Goal: Task Accomplishment & Management: Complete application form

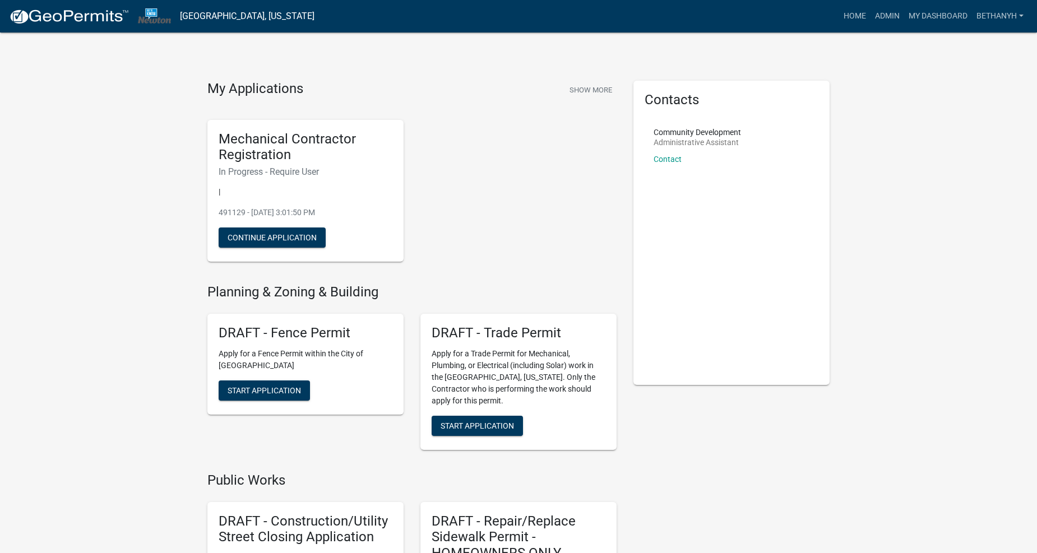
click at [522, 166] on div "Mechanical Contractor Registration In Progress - Require User | 491129 - [DATE]…" at bounding box center [412, 191] width 426 height 160
click at [878, 22] on link "Admin" at bounding box center [888, 16] width 34 height 21
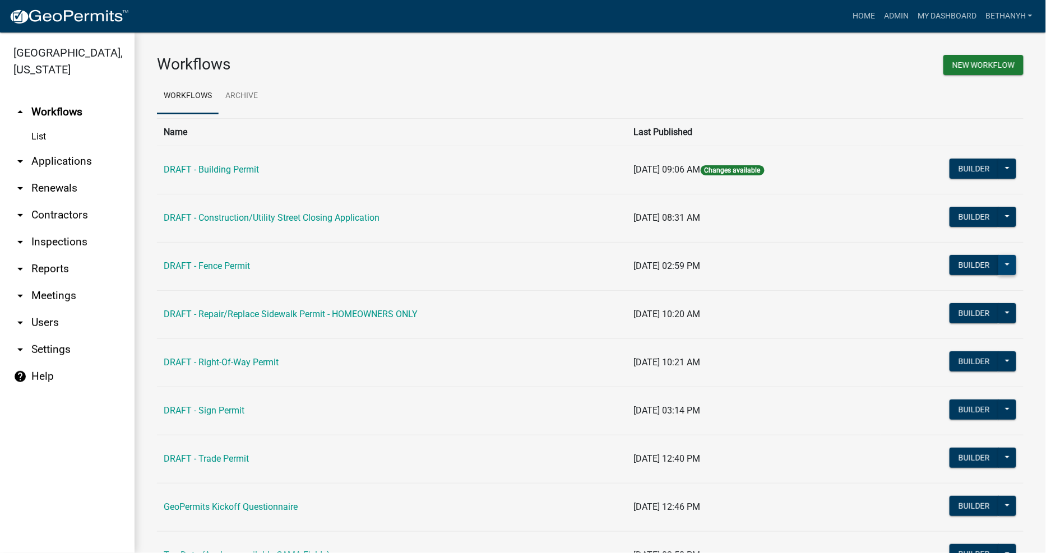
click at [1000, 266] on button at bounding box center [1007, 265] width 18 height 20
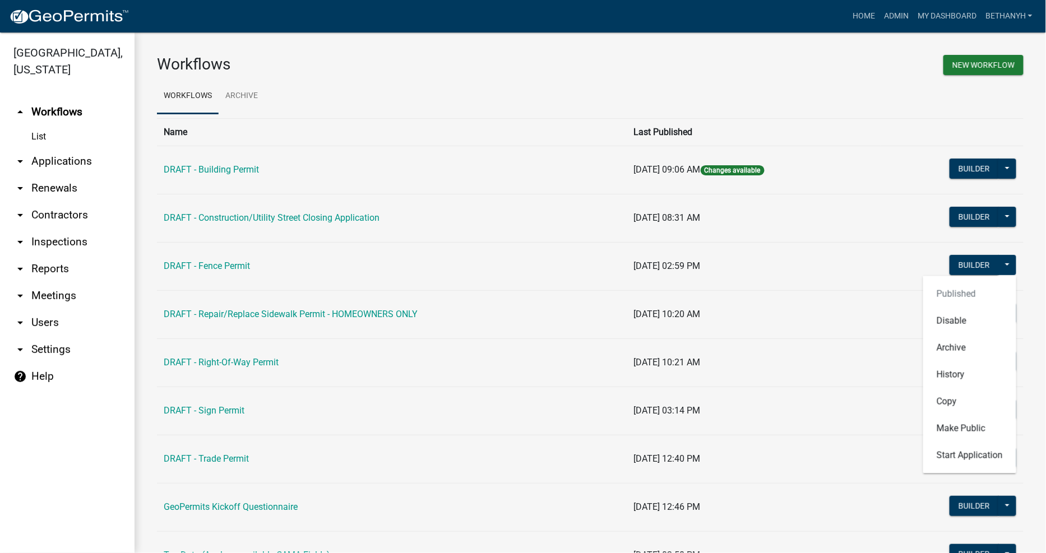
click at [966, 294] on div "Published Disable Archive History Copy Make Public Start Application" at bounding box center [969, 374] width 93 height 197
click at [634, 363] on span "[DATE] 10:21 AM" at bounding box center [667, 362] width 67 height 11
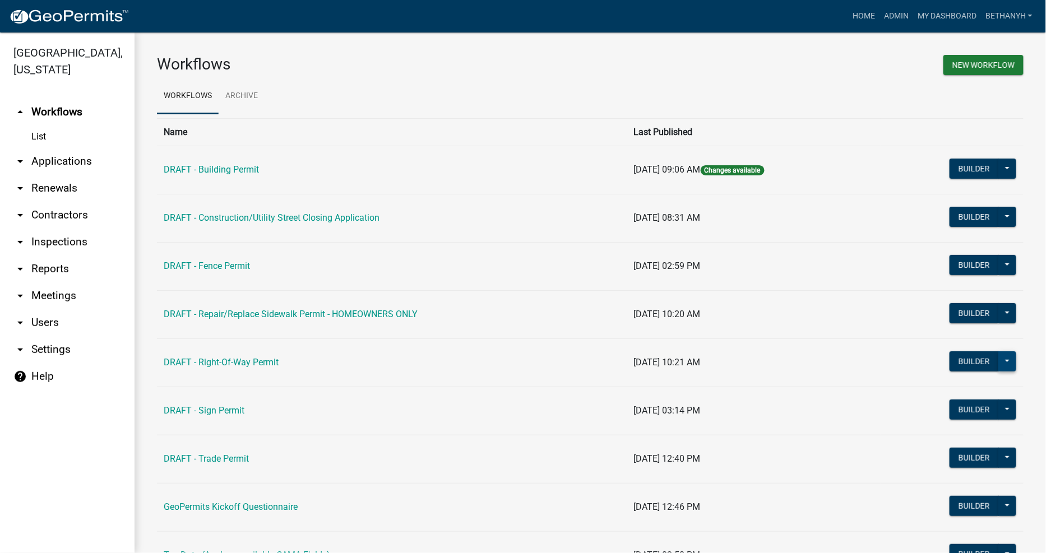
click at [1003, 365] on button at bounding box center [1007, 362] width 18 height 20
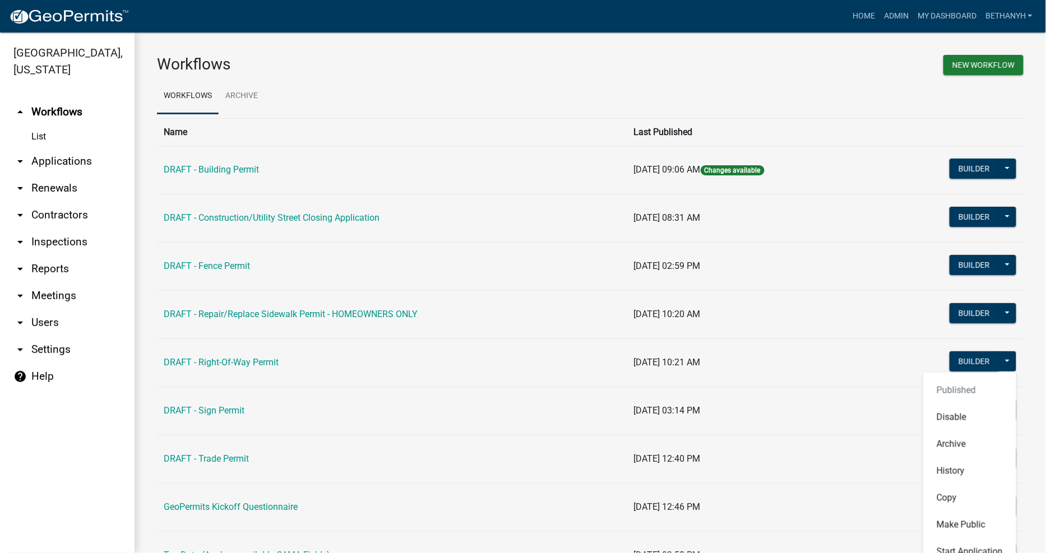
click at [946, 389] on div "Published Disable Archive History Copy Make Public Start Application" at bounding box center [969, 471] width 93 height 197
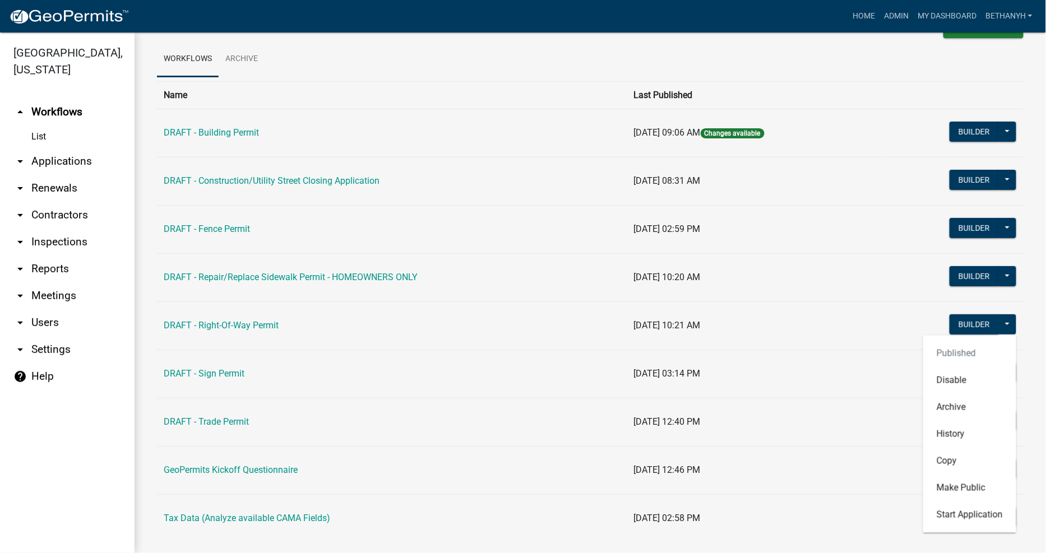
scroll to position [58, 0]
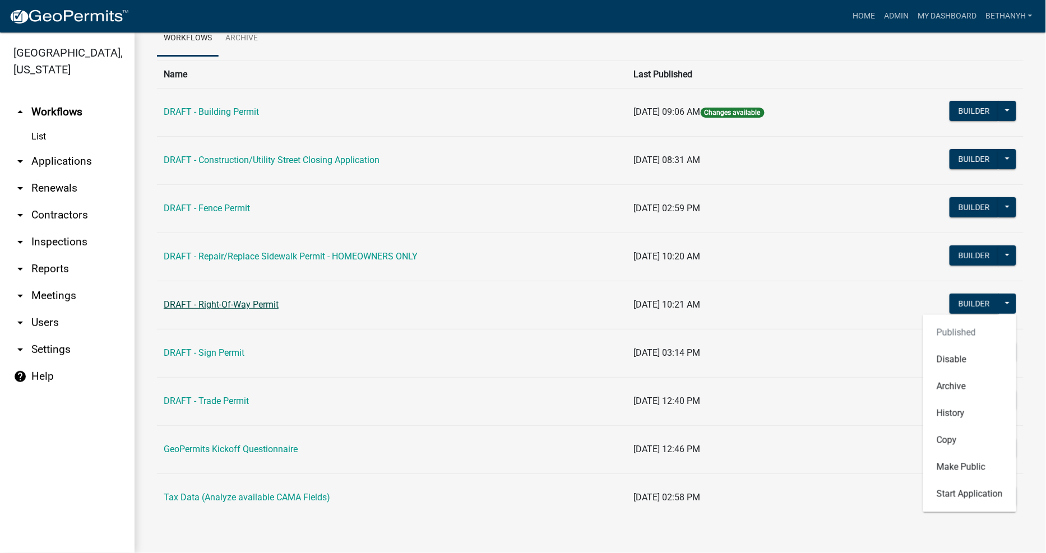
click at [225, 306] on link "DRAFT - Right-Of-Way Permit" at bounding box center [221, 304] width 115 height 11
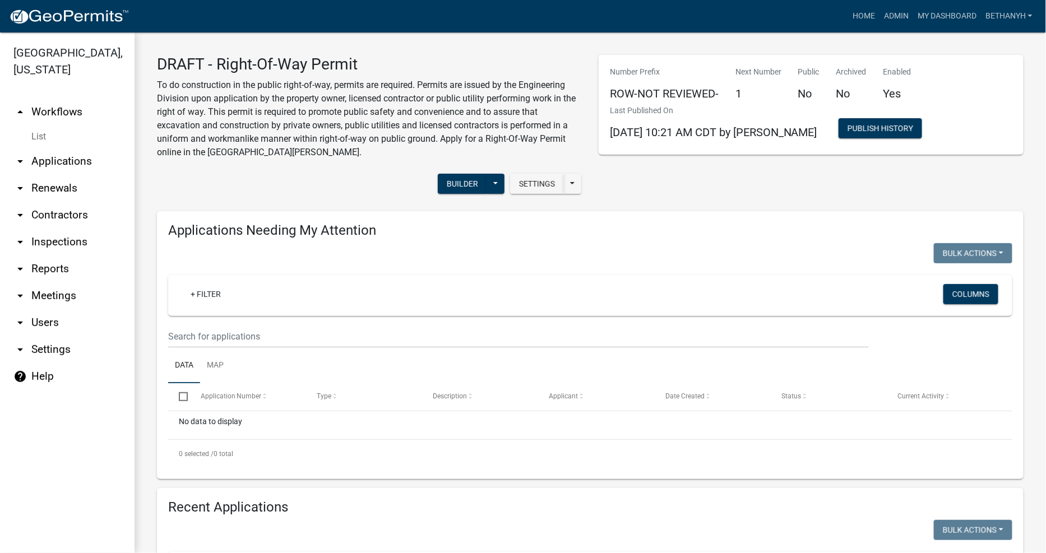
click at [34, 99] on link "arrow_drop_up Workflows" at bounding box center [67, 112] width 135 height 27
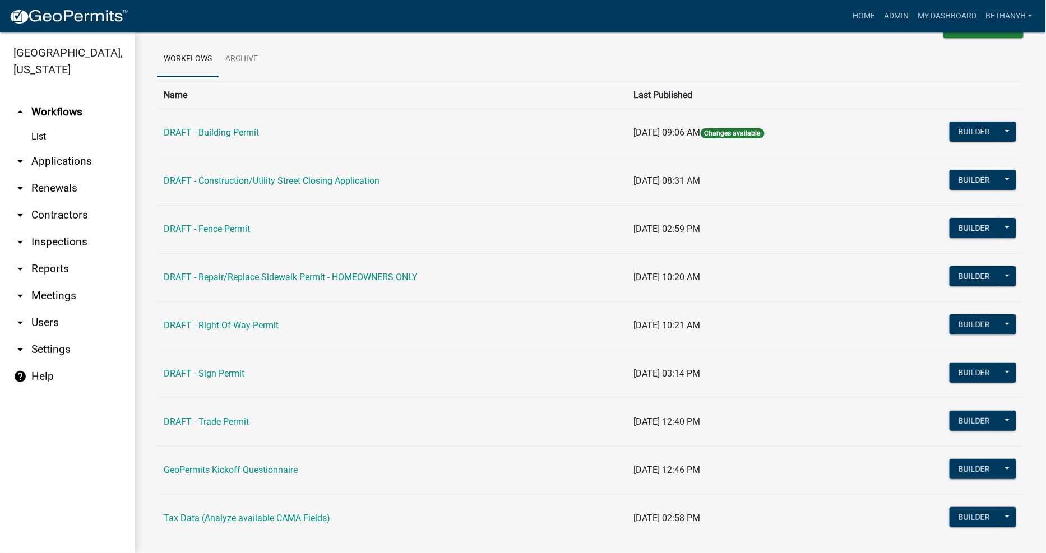
scroll to position [58, 0]
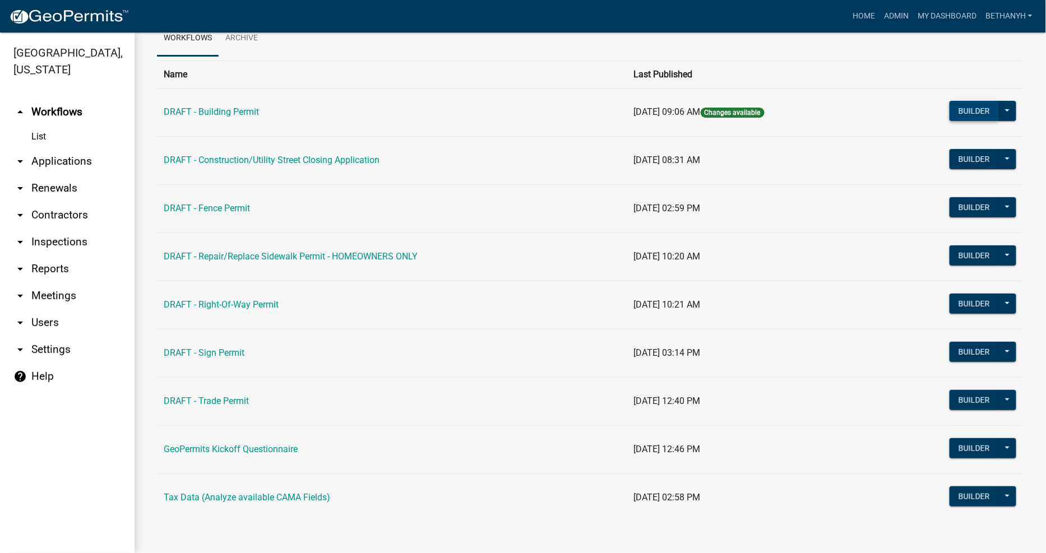
click at [974, 107] on button "Builder" at bounding box center [974, 111] width 49 height 20
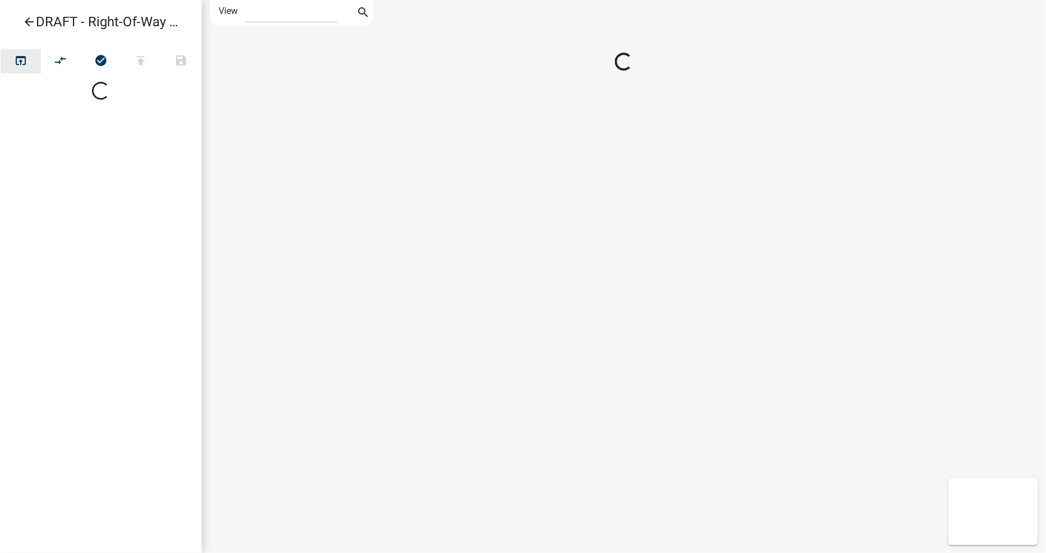
select select "1"
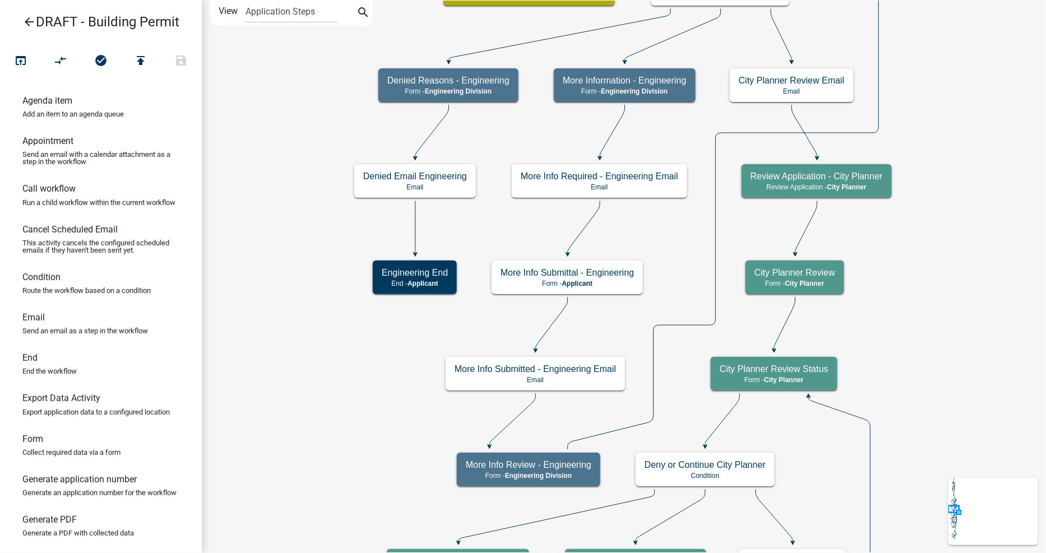
click at [20, 20] on link "arrow_back DRAFT - Building Permit" at bounding box center [96, 22] width 175 height 26
click at [27, 24] on icon "arrow_back" at bounding box center [28, 23] width 13 height 16
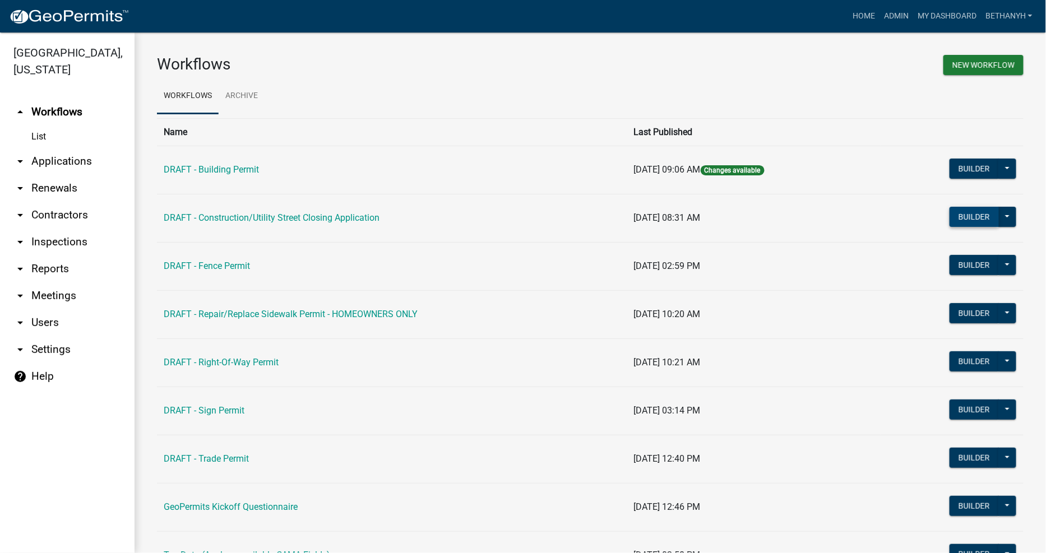
click at [965, 217] on button "Builder" at bounding box center [974, 217] width 49 height 20
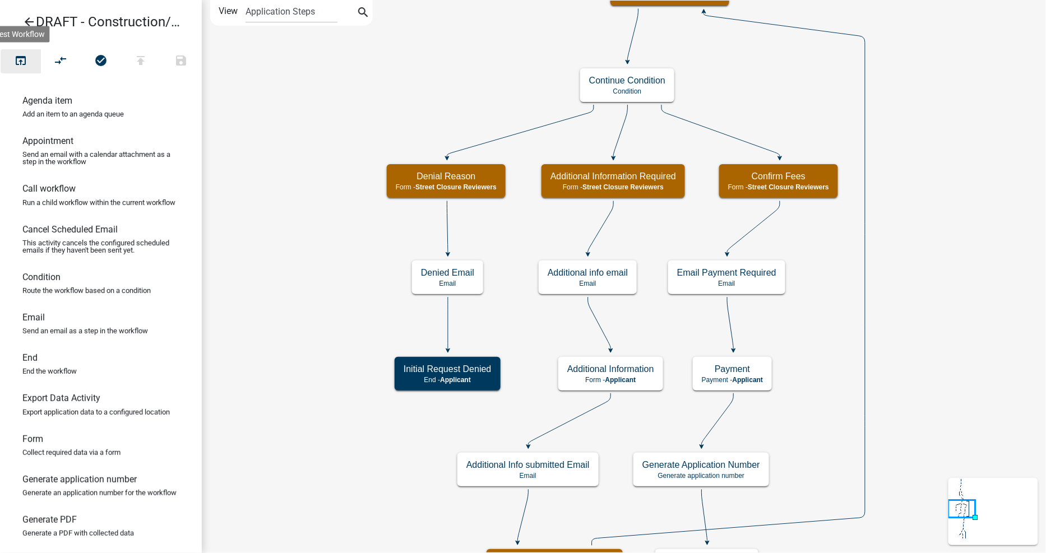
click at [18, 57] on icon "open_in_browser" at bounding box center [20, 62] width 13 height 16
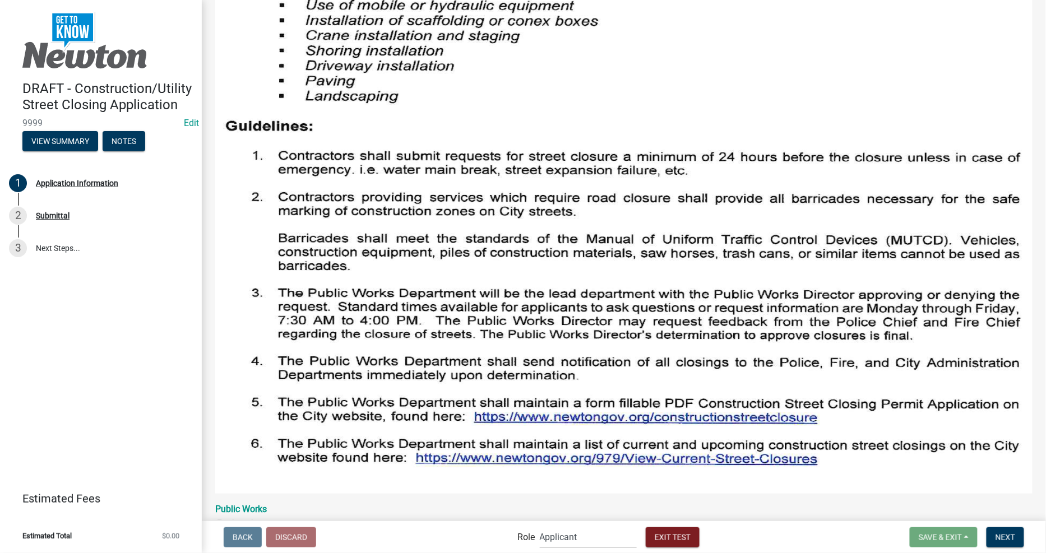
scroll to position [436, 0]
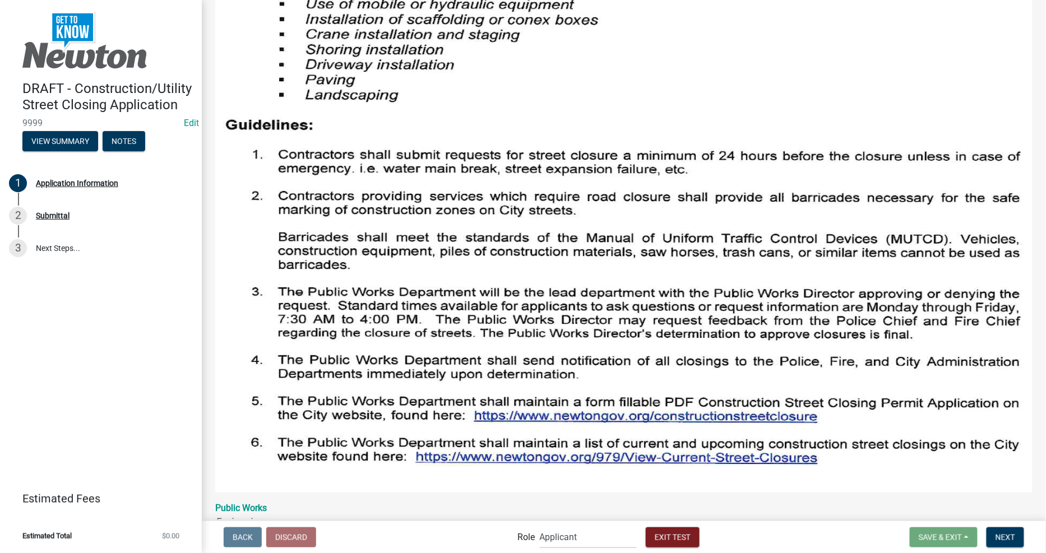
click at [422, 309] on img at bounding box center [623, 125] width 817 height 733
click at [482, 308] on img at bounding box center [623, 125] width 817 height 733
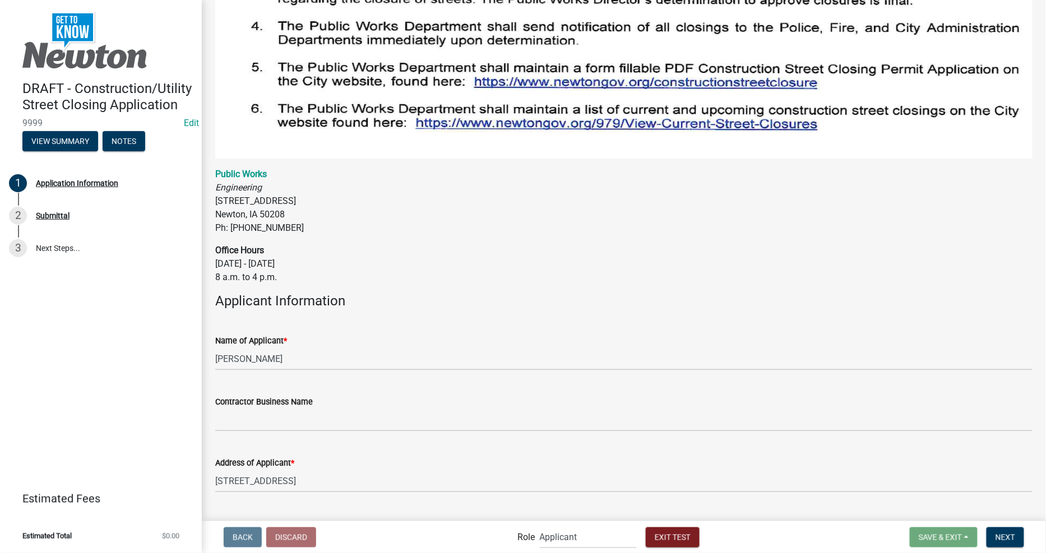
scroll to position [810, 0]
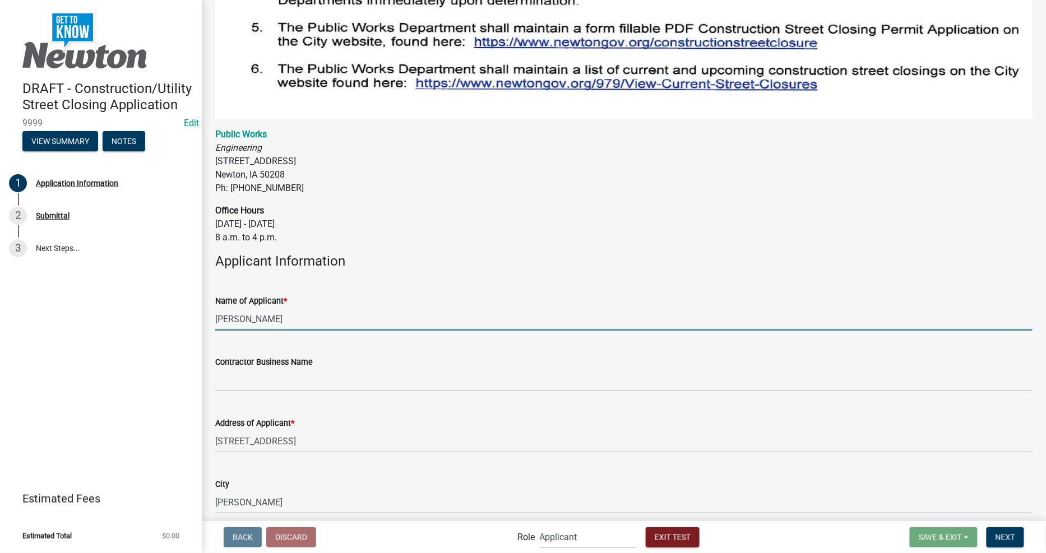
click at [322, 311] on input "[PERSON_NAME]" at bounding box center [623, 319] width 817 height 23
drag, startPoint x: 475, startPoint y: 218, endPoint x: 523, endPoint y: 174, distance: 64.7
click at [475, 218] on p "Office Hours [DATE] - [DATE] 8 a.m. to 4 p.m." at bounding box center [623, 224] width 817 height 40
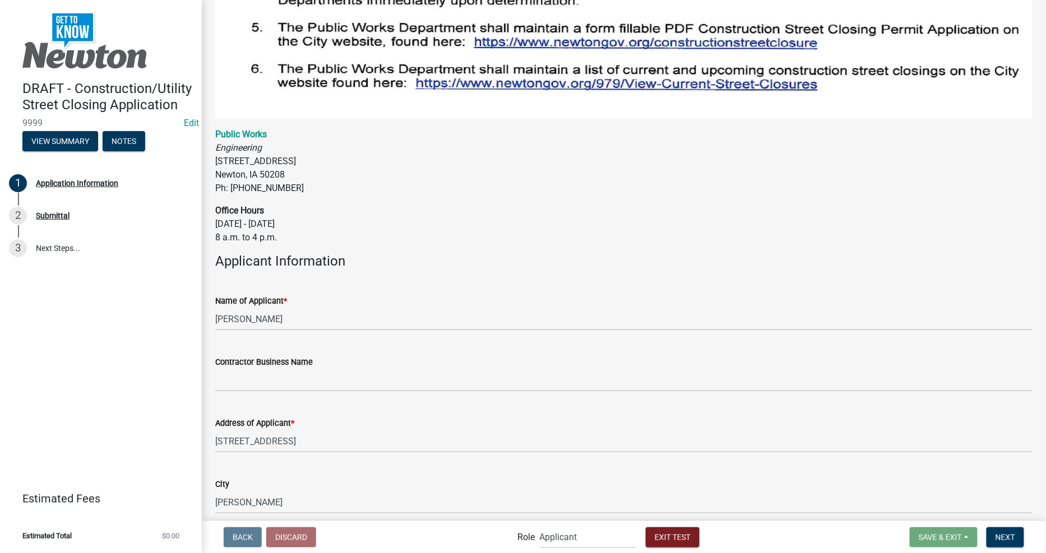
click at [469, 279] on div "Name of Applicant * [PERSON_NAME]" at bounding box center [623, 305] width 817 height 52
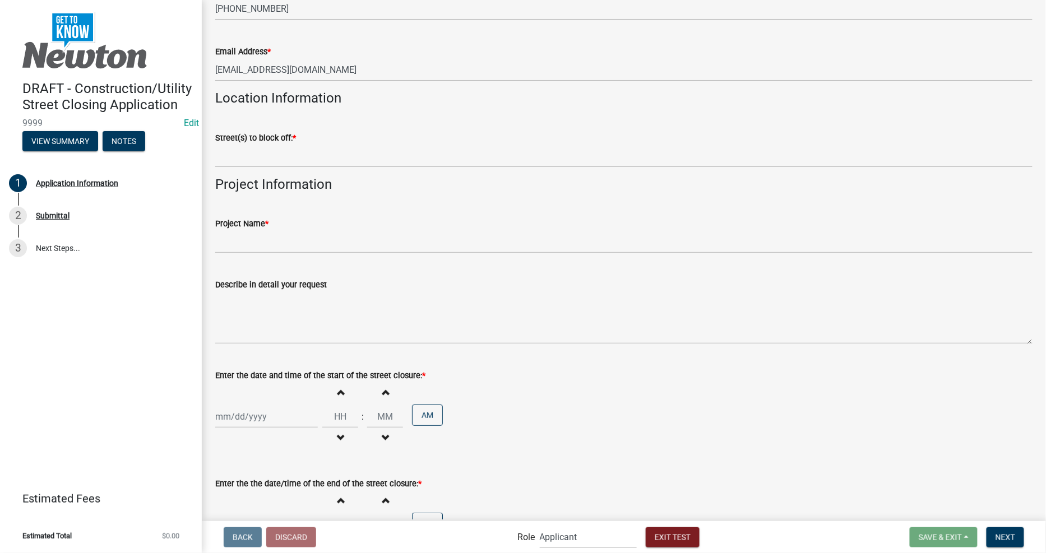
scroll to position [1495, 0]
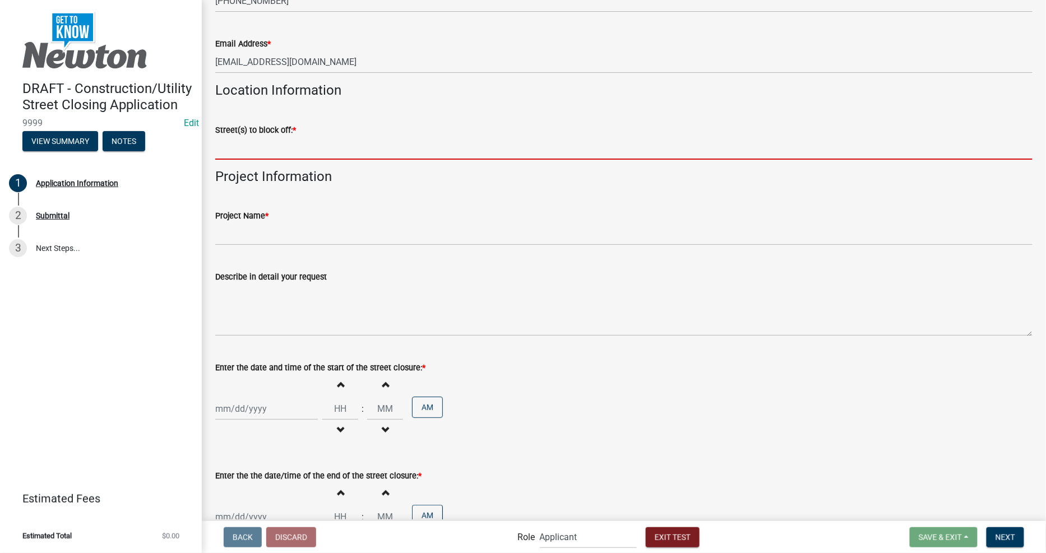
click at [372, 137] on input "Street(s) to block off: *" at bounding box center [623, 148] width 817 height 23
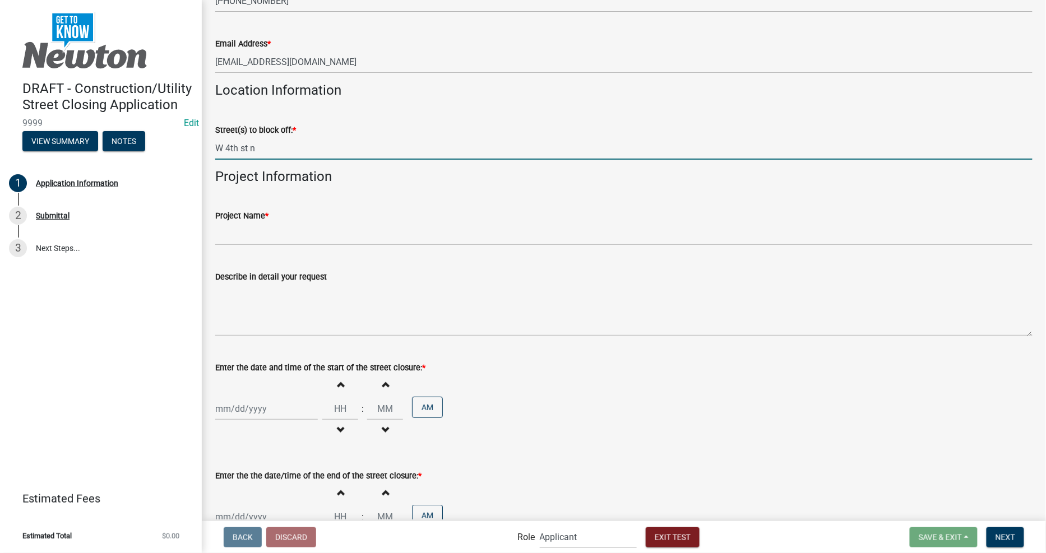
type input "W 4th st n"
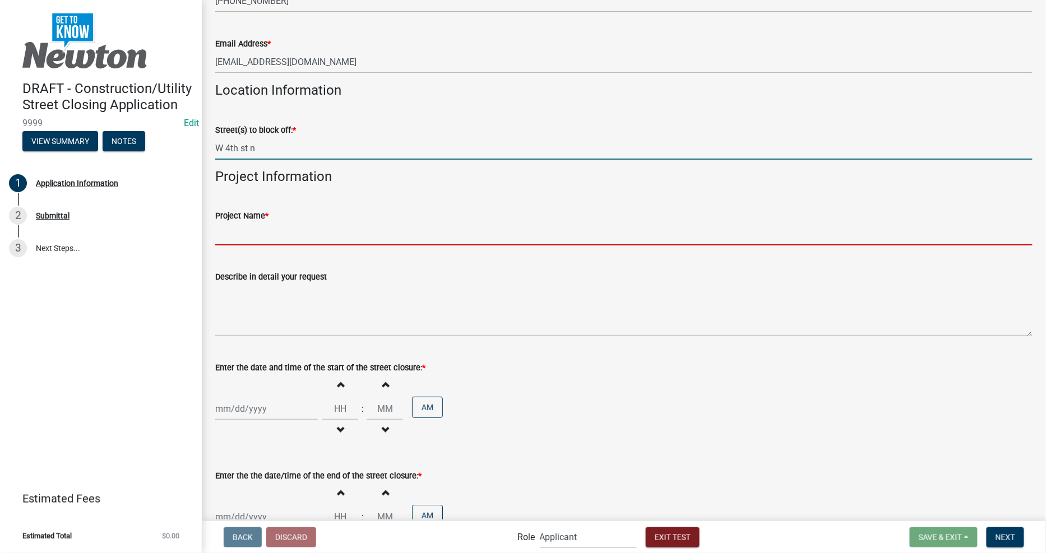
click at [361, 231] on input "Project Name *" at bounding box center [623, 234] width 817 height 23
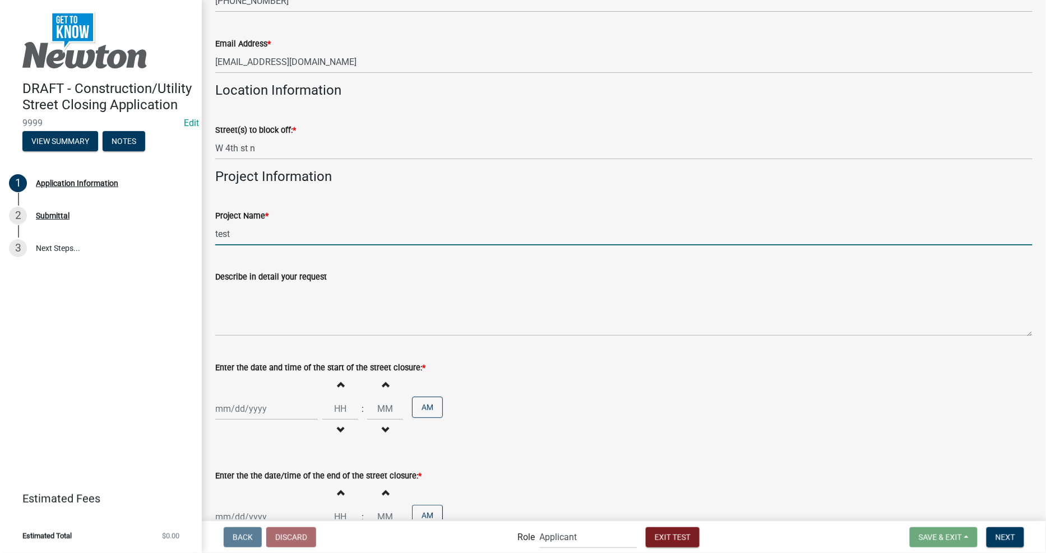
type input "test"
click at [623, 378] on div "Increment hours Decrement hours : Increment minutes Decrement minutes AM" at bounding box center [623, 408] width 817 height 69
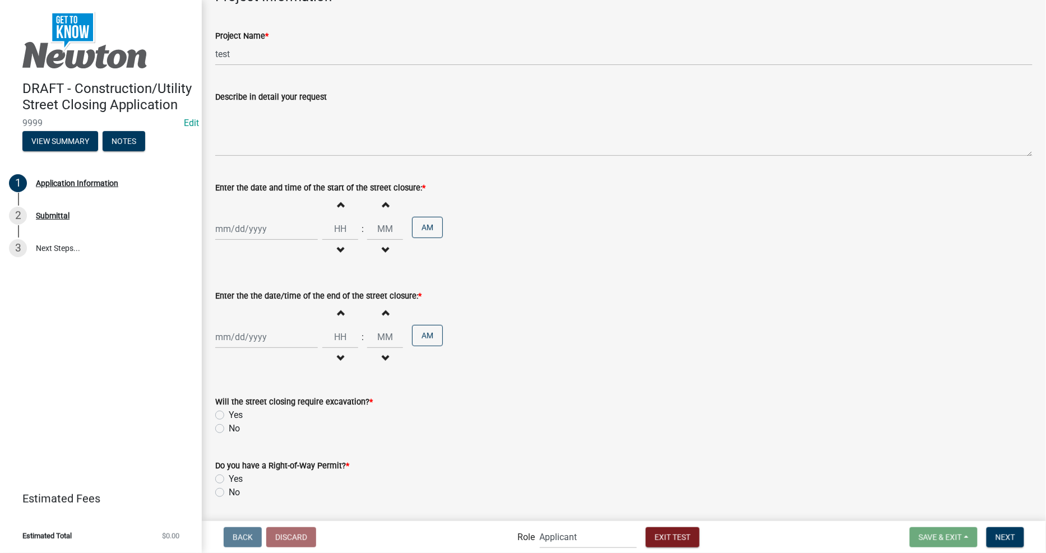
scroll to position [1682, 0]
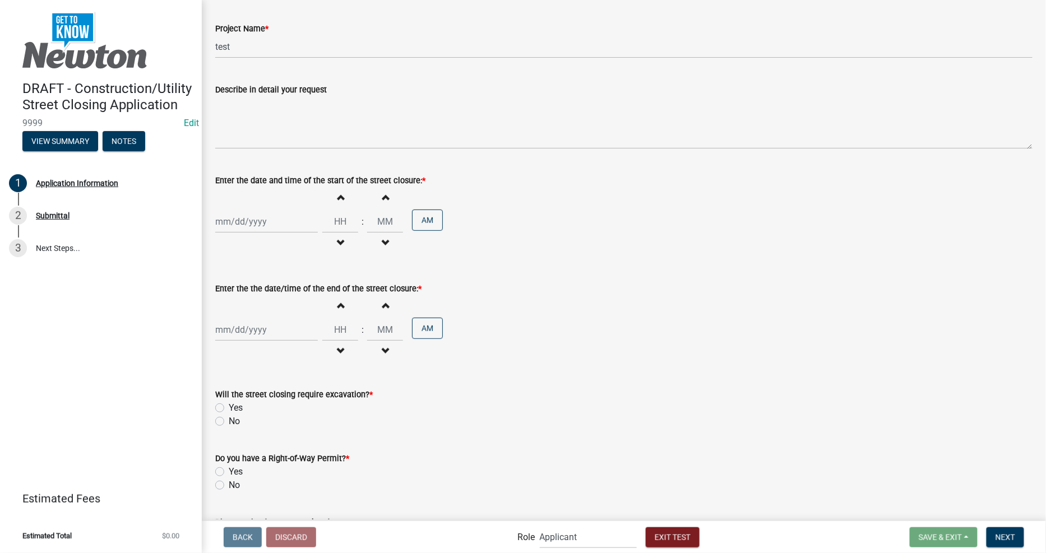
click at [337, 193] on span "button" at bounding box center [340, 197] width 6 height 9
type input "01"
type input "00"
click at [247, 216] on div at bounding box center [266, 221] width 103 height 23
select select "10"
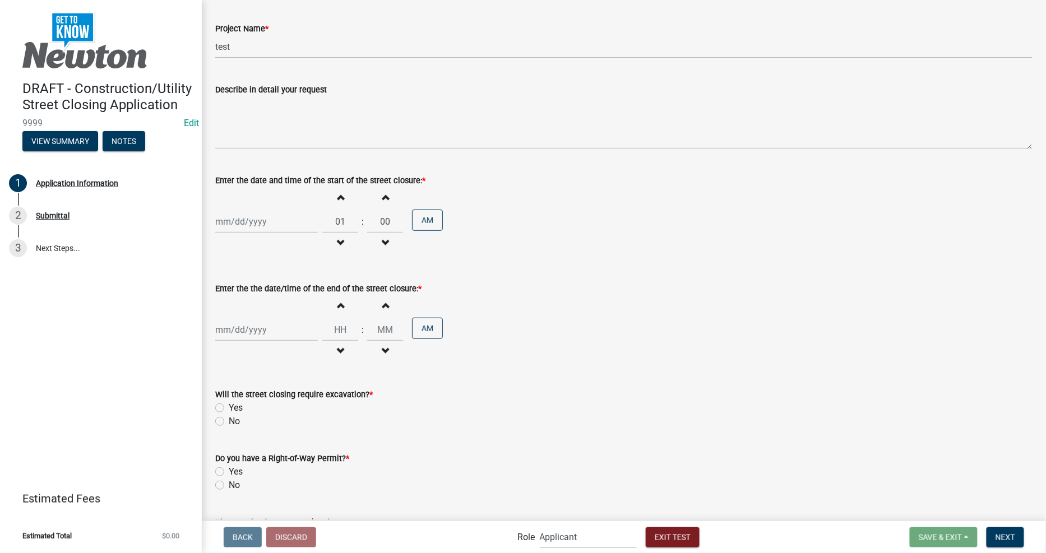
select select "2025"
click at [244, 309] on div "14" at bounding box center [244, 317] width 18 height 18
type input "[DATE]"
click at [254, 216] on div "[DATE]" at bounding box center [266, 221] width 103 height 23
select select "10"
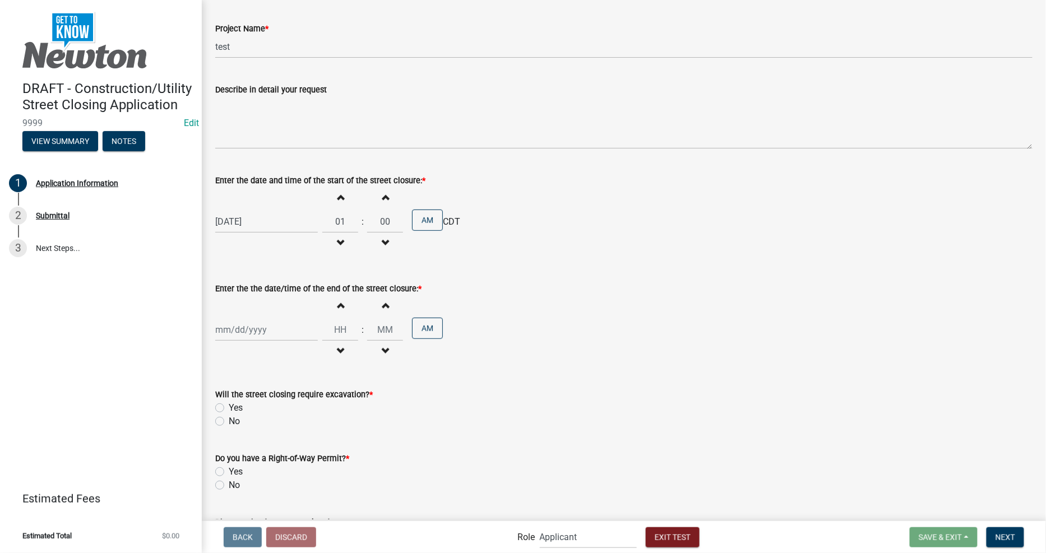
select select "2025"
click at [283, 309] on div "16" at bounding box center [280, 317] width 18 height 18
type input "[DATE]"
click at [415, 211] on button "AM" at bounding box center [427, 220] width 31 height 21
click at [435, 218] on button "PM" at bounding box center [427, 220] width 31 height 21
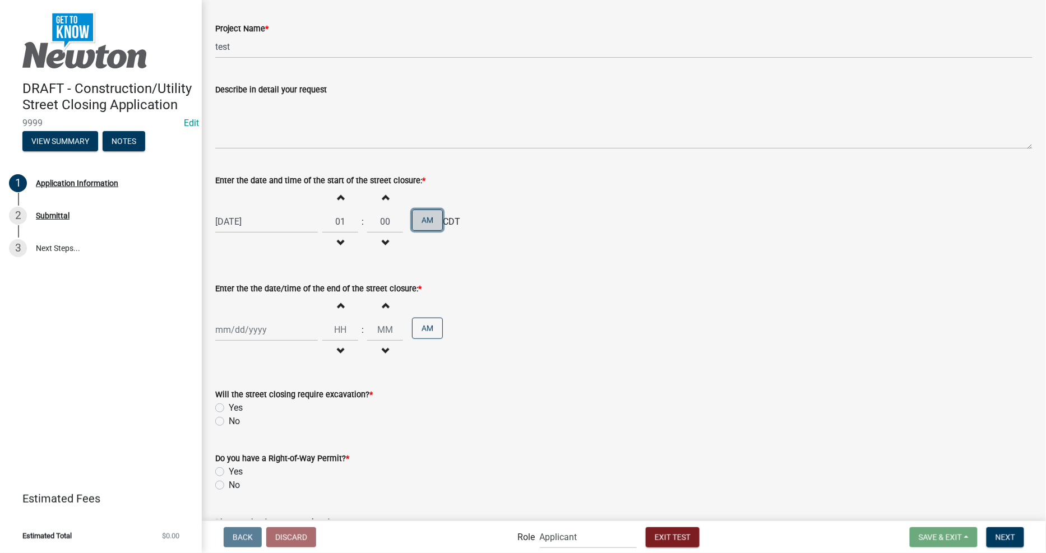
click at [423, 220] on button "AM" at bounding box center [427, 220] width 31 height 21
click at [252, 326] on div at bounding box center [266, 329] width 103 height 23
select select "10"
select select "2025"
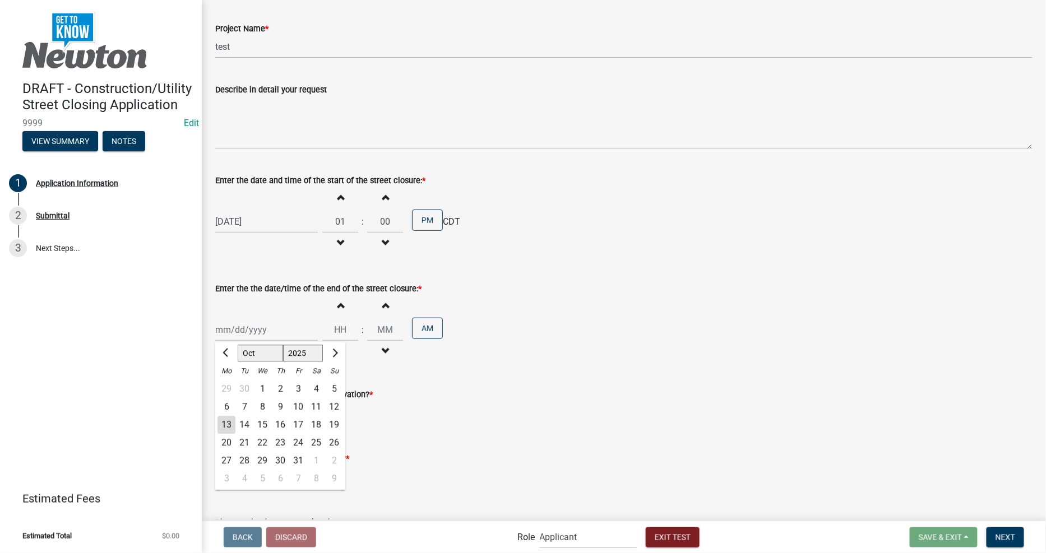
click at [298, 420] on div "17" at bounding box center [298, 426] width 18 height 18
type input "[DATE]"
click at [337, 301] on span "button" at bounding box center [340, 305] width 6 height 9
type input "01"
type input "00"
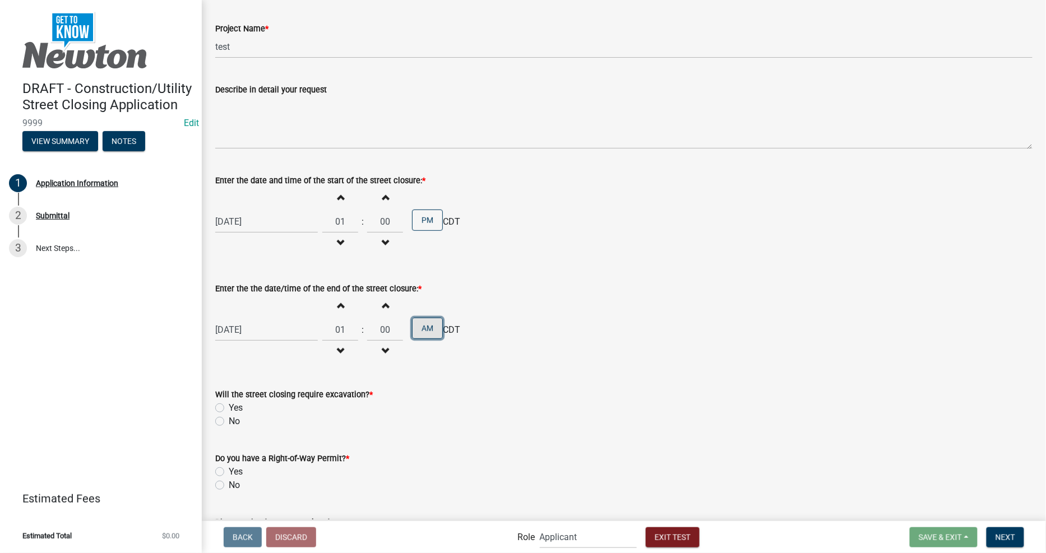
click at [420, 321] on button "AM" at bounding box center [427, 328] width 31 height 21
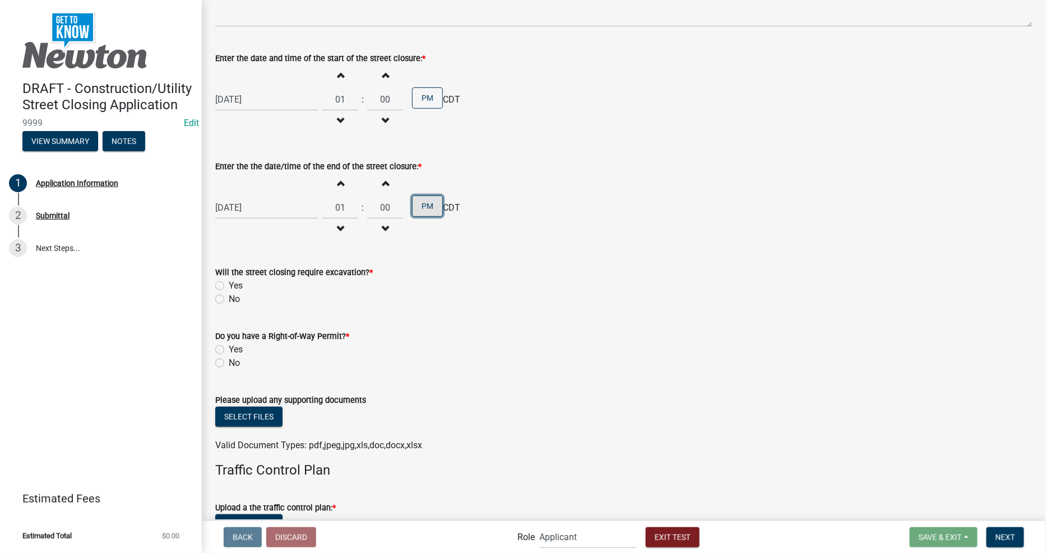
scroll to position [1869, 0]
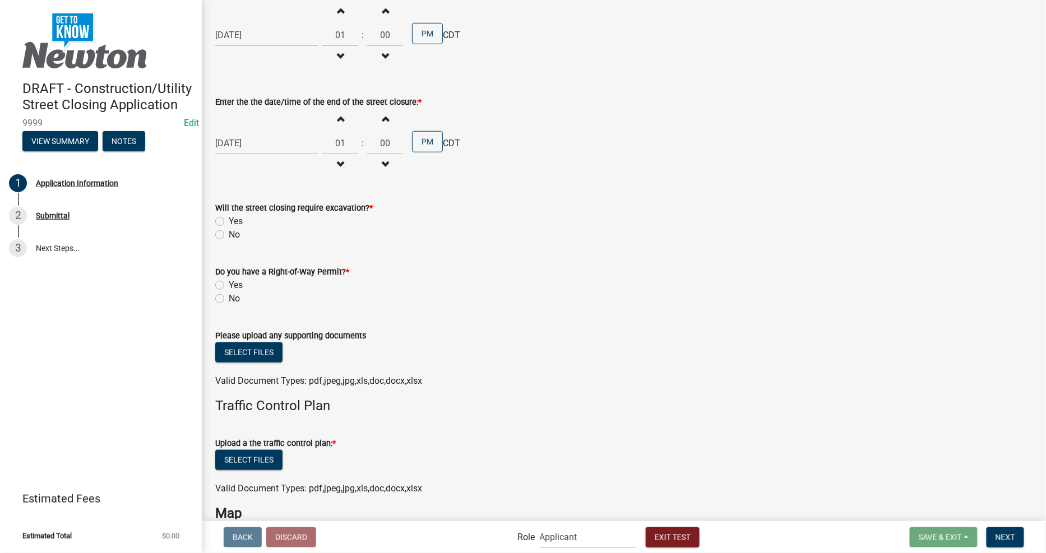
click at [228, 215] on div "Yes" at bounding box center [623, 221] width 817 height 13
click at [229, 215] on label "Yes" at bounding box center [236, 221] width 14 height 13
click at [229, 215] on input "Yes" at bounding box center [232, 218] width 7 height 7
radio input "true"
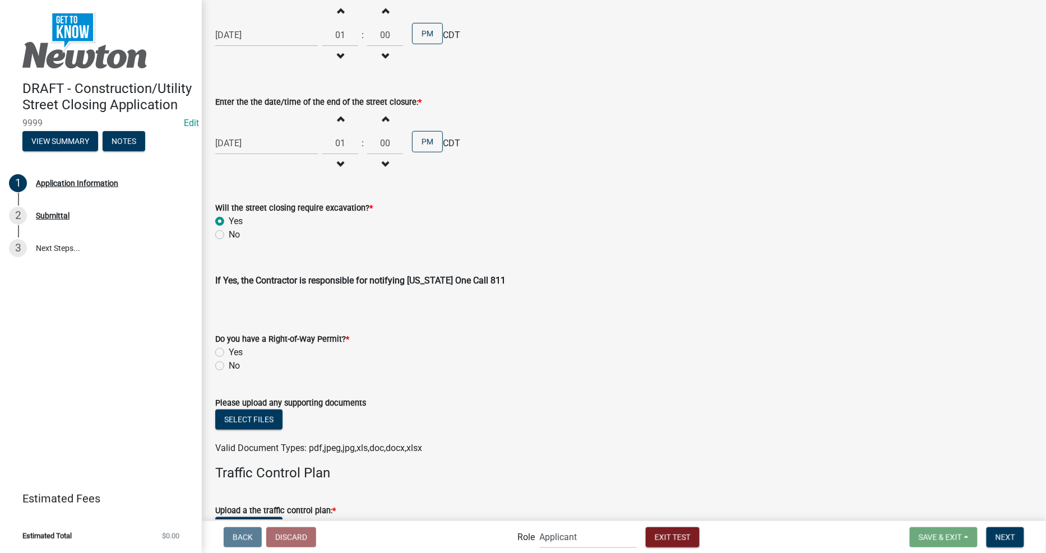
click at [229, 346] on label "Yes" at bounding box center [236, 352] width 14 height 13
click at [229, 346] on input "Yes" at bounding box center [232, 349] width 7 height 7
radio input "true"
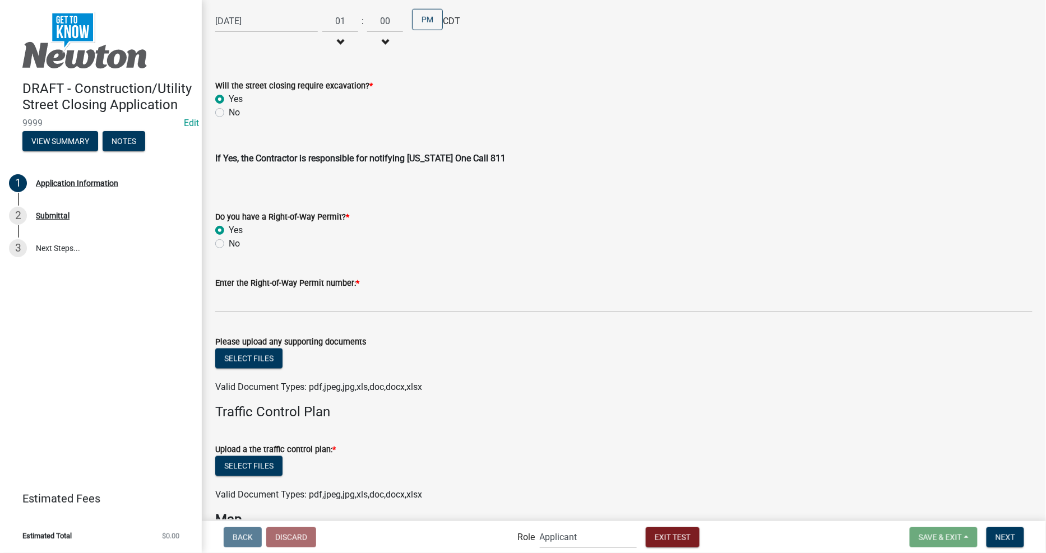
scroll to position [1993, 0]
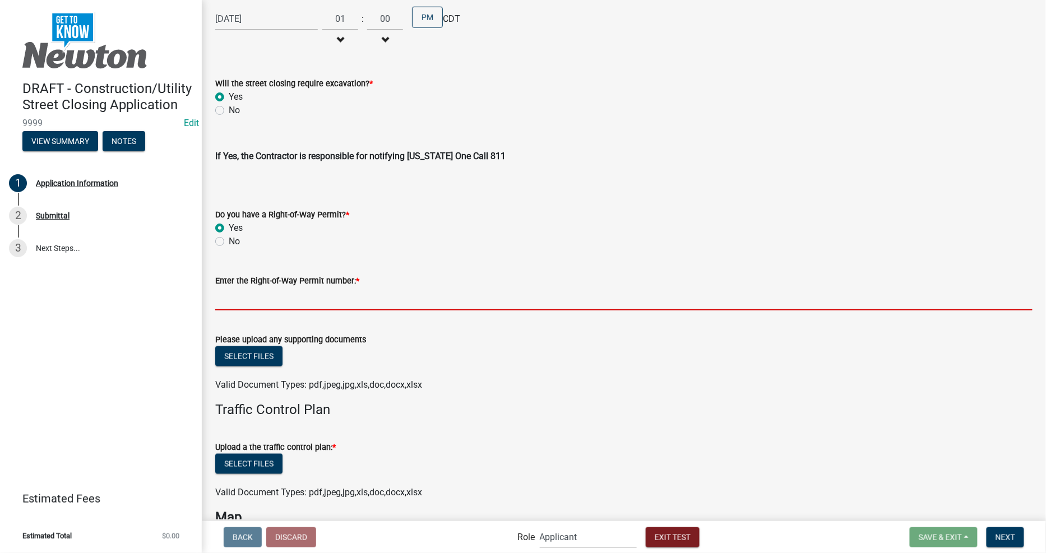
click at [288, 297] on input "Enter the Right-of-Way Permit number: *" at bounding box center [623, 299] width 817 height 23
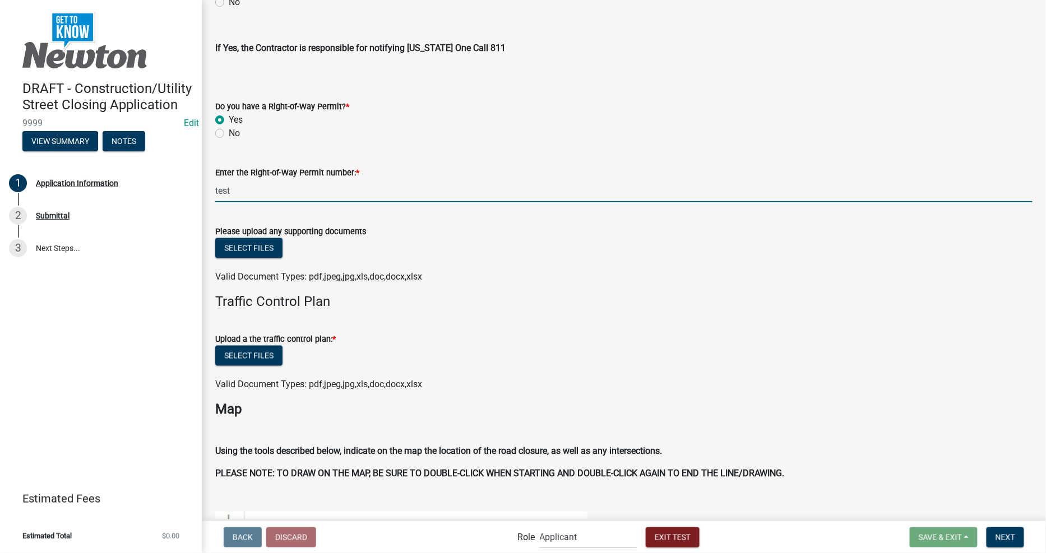
scroll to position [2117, 0]
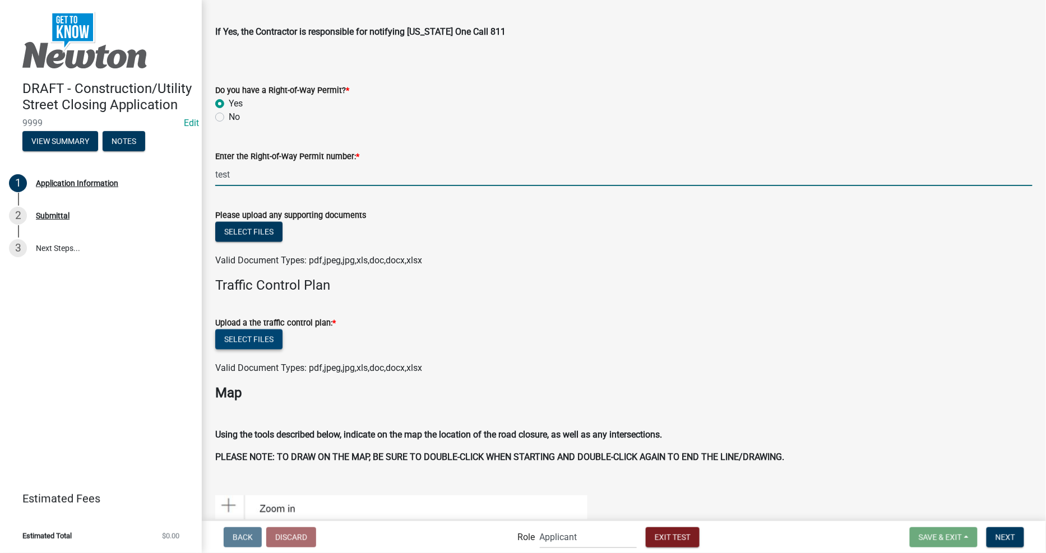
type input "test"
click at [251, 332] on button "Select files" at bounding box center [248, 340] width 67 height 20
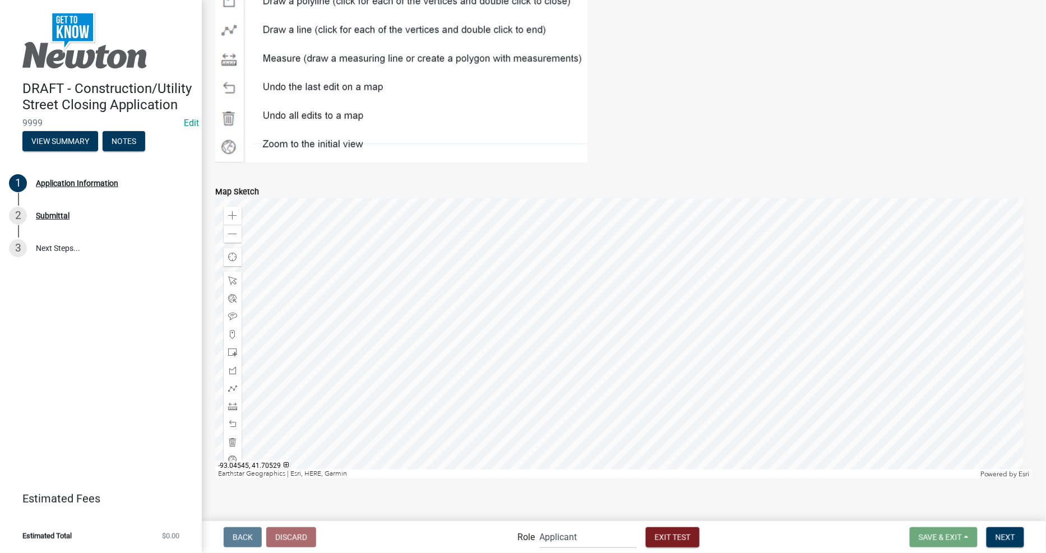
scroll to position [2883, 0]
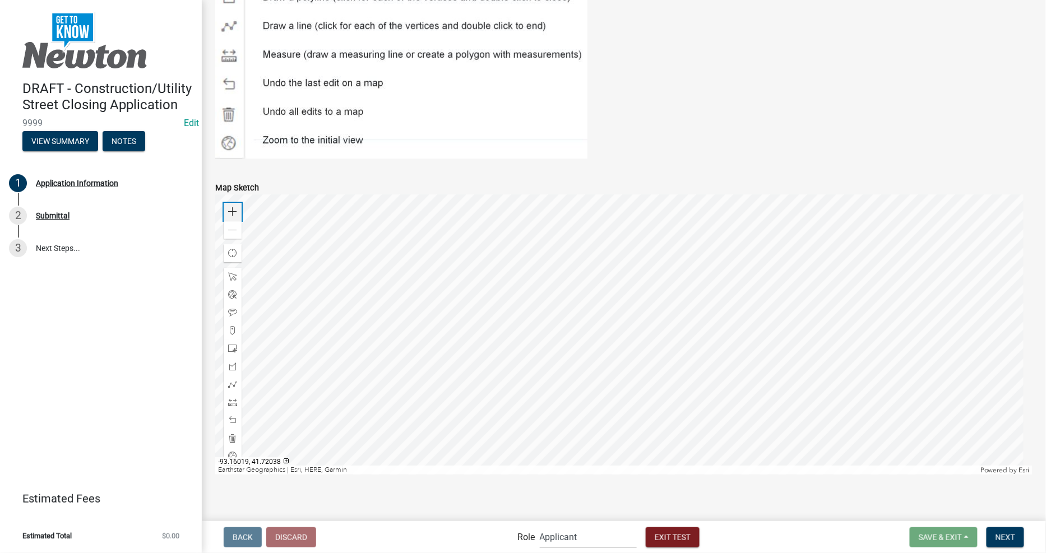
click at [231, 207] on span at bounding box center [232, 211] width 9 height 9
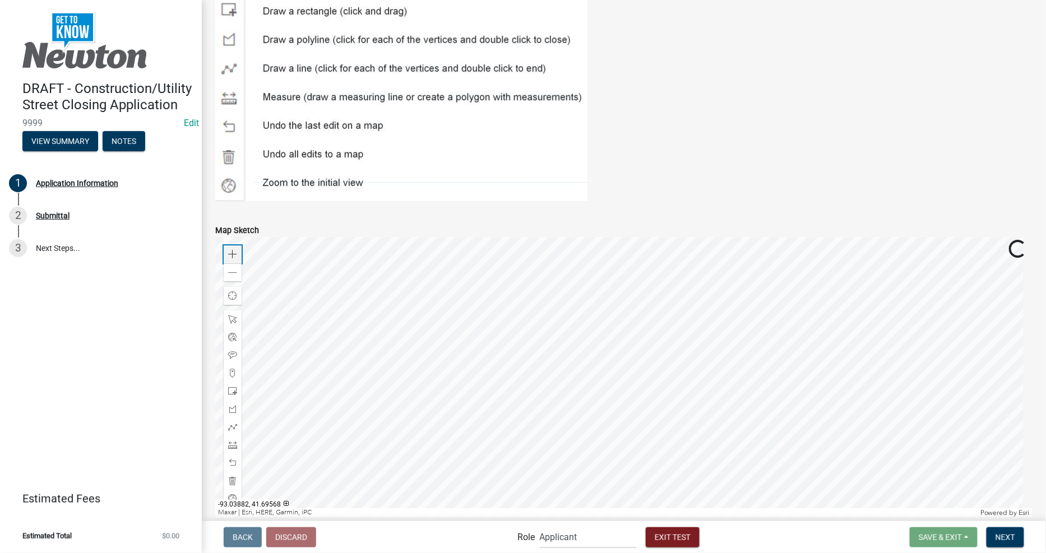
scroll to position [2821, 0]
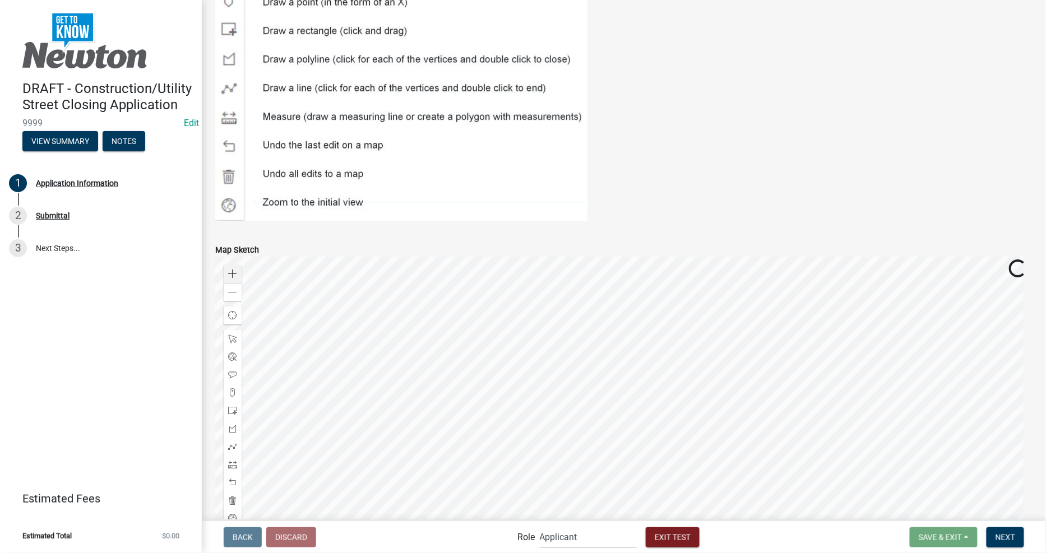
click at [480, 376] on div at bounding box center [623, 397] width 817 height 280
click at [225, 78] on img at bounding box center [401, 27] width 372 height 388
click at [546, 309] on div at bounding box center [623, 397] width 817 height 280
click at [636, 310] on div at bounding box center [623, 397] width 817 height 280
click at [549, 306] on div at bounding box center [623, 397] width 817 height 280
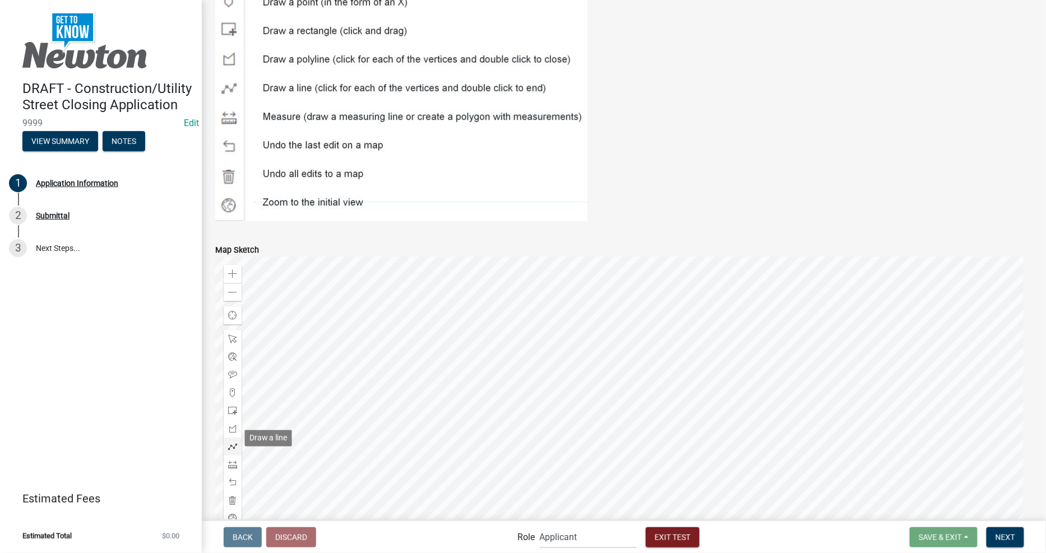
click at [231, 442] on span at bounding box center [232, 446] width 9 height 9
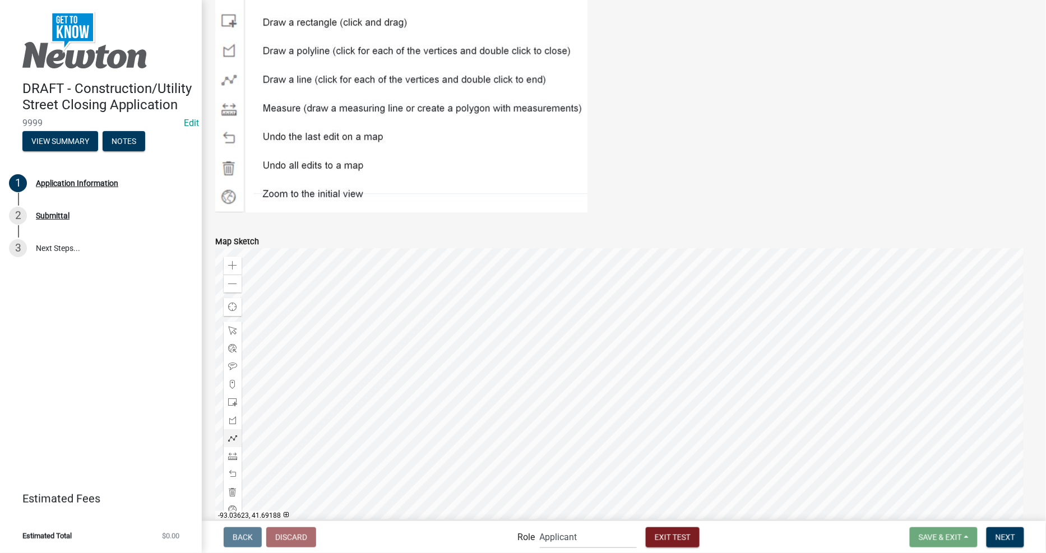
click at [547, 302] on div at bounding box center [623, 388] width 817 height 280
click at [724, 303] on div at bounding box center [623, 388] width 817 height 280
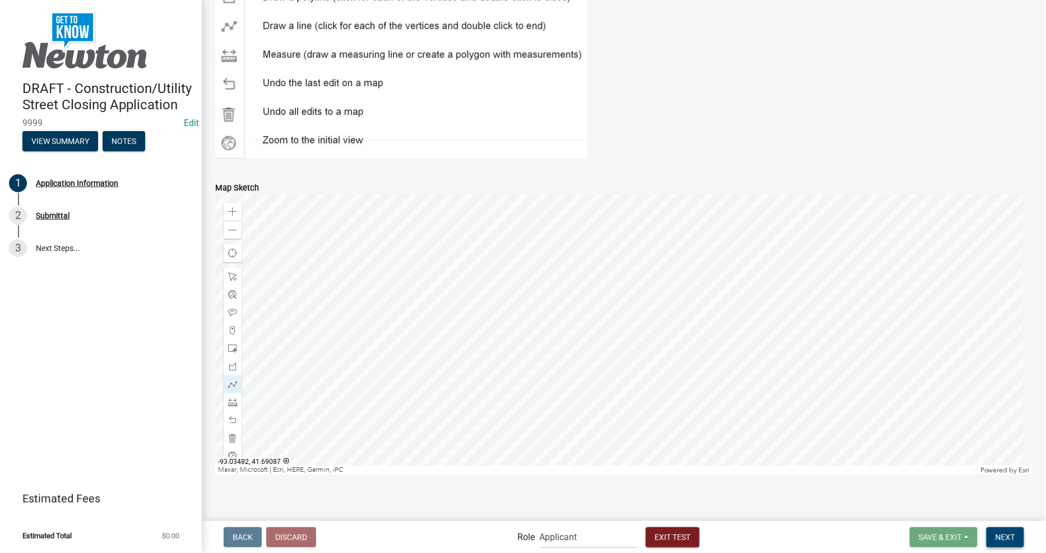
click at [1006, 535] on span "Next" at bounding box center [1006, 537] width 20 height 9
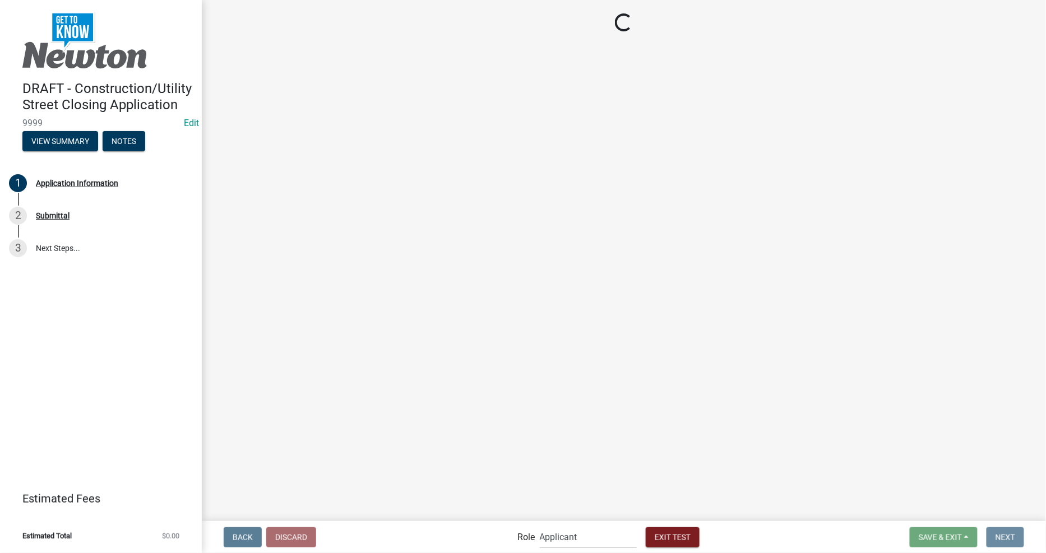
scroll to position [0, 0]
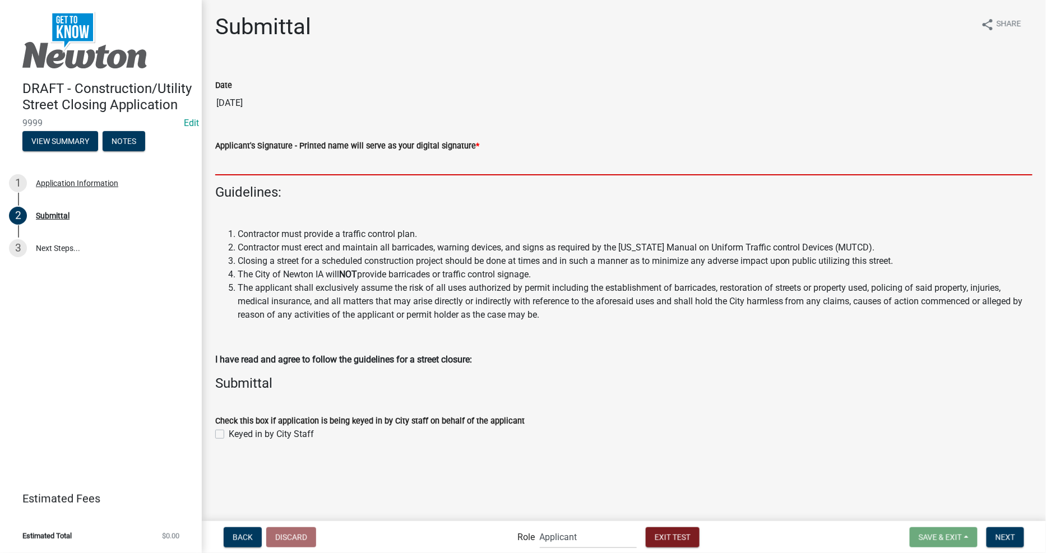
click at [337, 171] on input "Applicant's Signature - Printed name will serve as your digital signature *" at bounding box center [623, 163] width 817 height 23
drag, startPoint x: 477, startPoint y: 56, endPoint x: 473, endPoint y: 65, distance: 9.8
click at [477, 56] on div "Submittal share Share Date [DATE] Applicant's Signature - Printed name will ser…" at bounding box center [624, 237] width 834 height 448
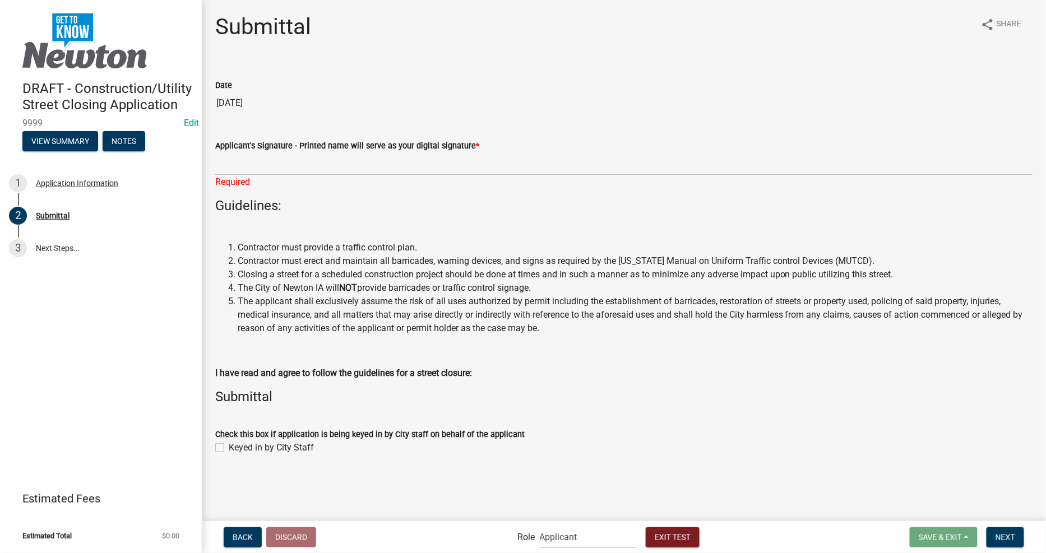
click at [625, 338] on div "Guidelines: Contractor must provide a traffic control plan. Contractor must ere…" at bounding box center [623, 289] width 817 height 182
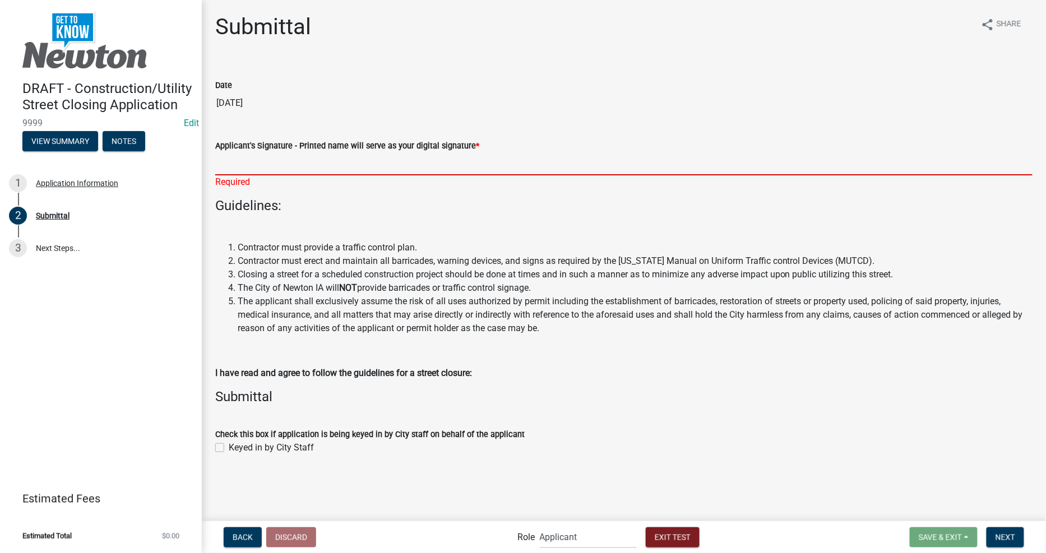
click at [454, 164] on input "Applicant's Signature - Printed name will serve as your digital signature *" at bounding box center [623, 163] width 817 height 23
click at [453, 165] on input "Applicant's Signature - Printed name will serve as your digital signature *" at bounding box center [623, 163] width 817 height 23
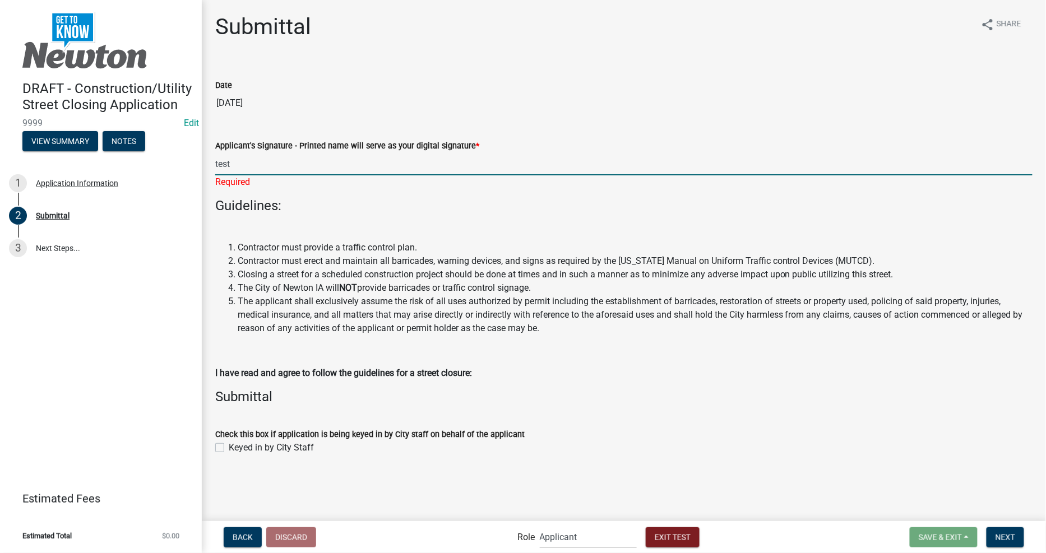
type input "test"
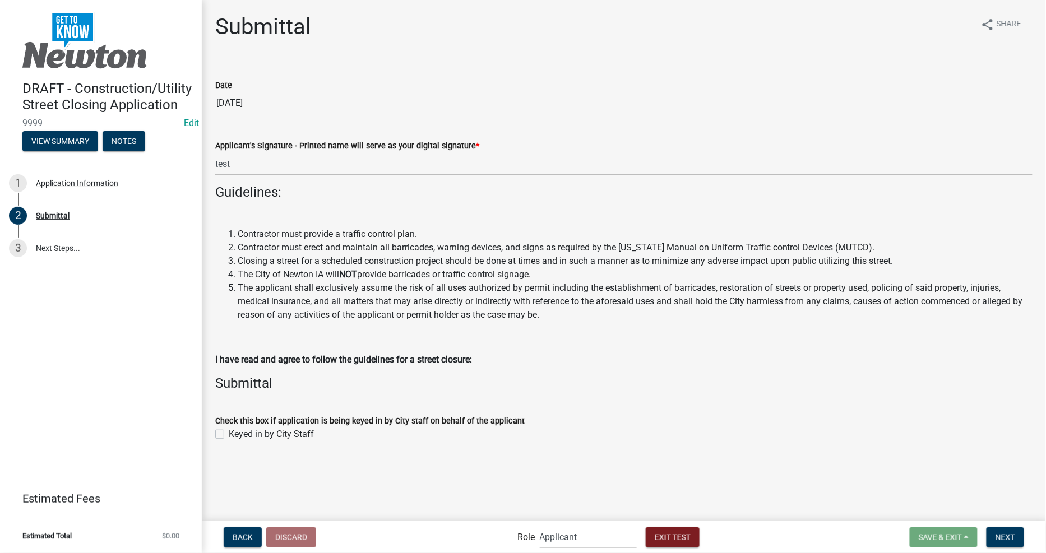
click at [609, 306] on li "The applicant shall exclusively assume the risk of all uses authorized by permi…" at bounding box center [635, 301] width 795 height 40
click at [996, 538] on span "Next" at bounding box center [1006, 537] width 20 height 9
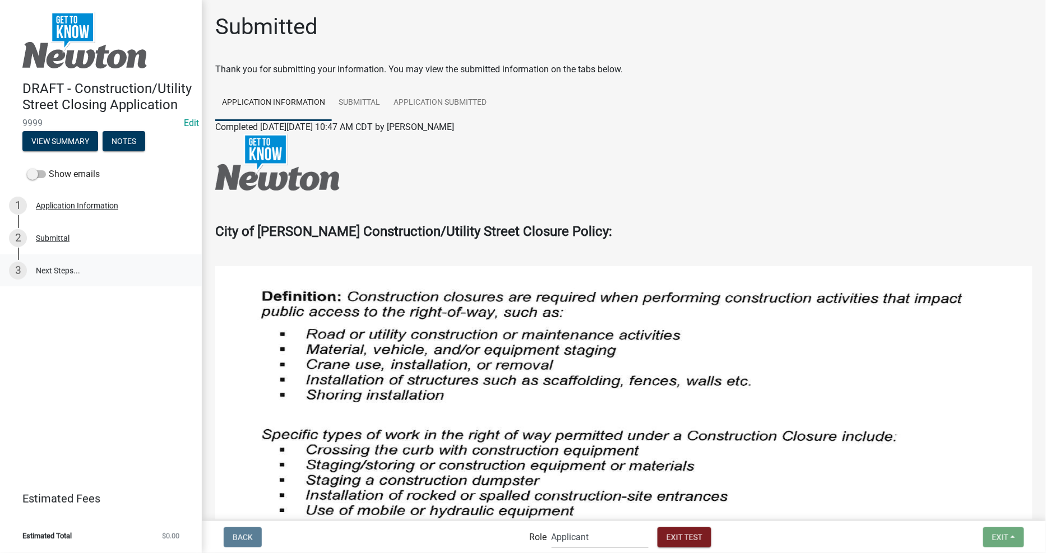
click at [38, 268] on link "3 Next Steps..." at bounding box center [101, 271] width 202 height 33
click at [585, 541] on select "Applicant Admin Street Closure Reviewers" at bounding box center [600, 537] width 97 height 23
select select "855090eb-c4a8-4c8c-a5dc-9f2083b40e6b"
click at [552, 526] on select "Applicant Admin Street Closure Reviewers" at bounding box center [600, 537] width 97 height 23
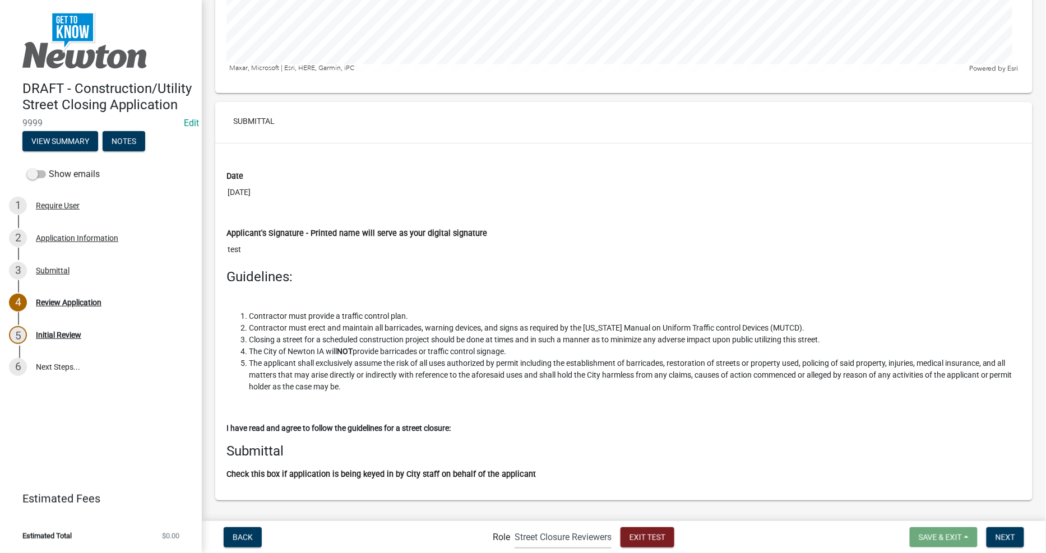
scroll to position [2877, 0]
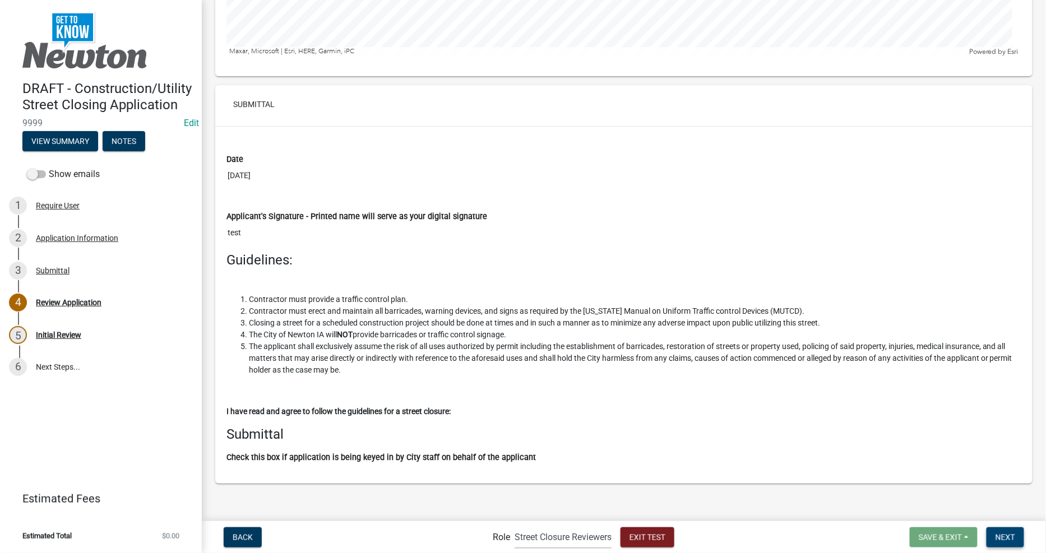
click at [1001, 534] on span "Next" at bounding box center [1006, 537] width 20 height 9
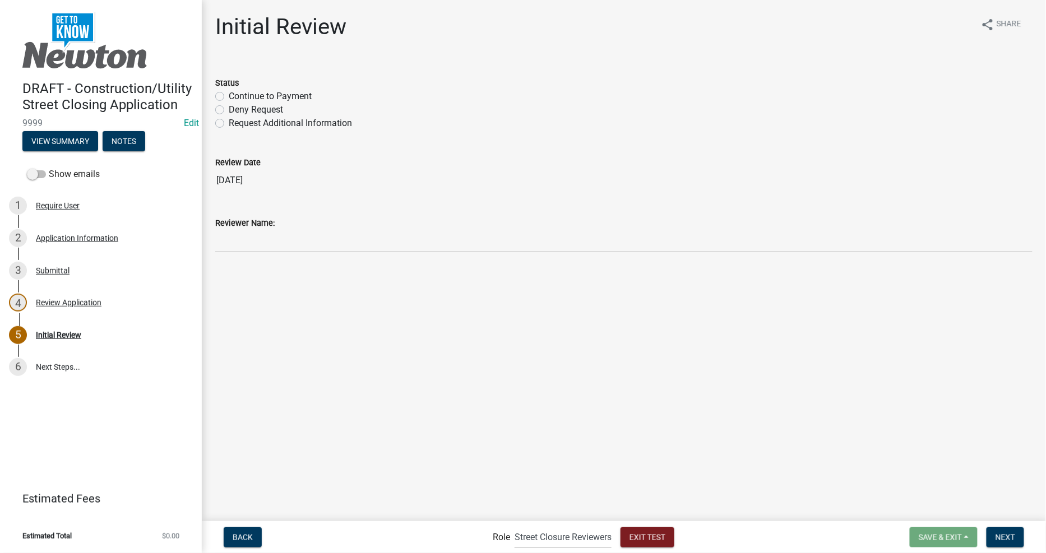
click at [229, 94] on label "Continue to Payment" at bounding box center [270, 96] width 83 height 13
click at [229, 94] on input "Continue to Payment" at bounding box center [232, 93] width 7 height 7
radio input "true"
click at [757, 442] on main "Initial Review share Share Status Continue to Payment Deny Request Request Addi…" at bounding box center [624, 260] width 844 height 520
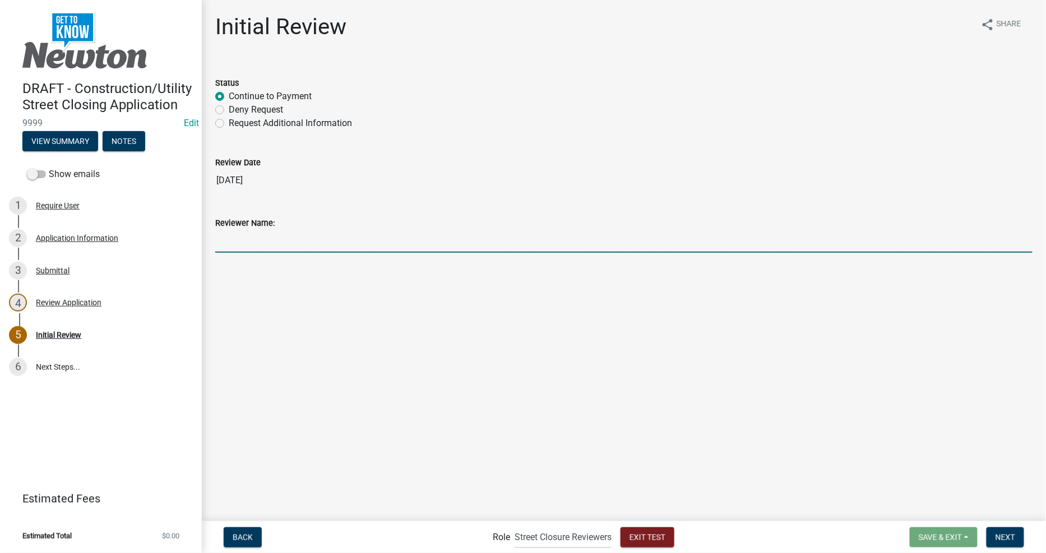
click at [411, 235] on input "Reviewer Name:" at bounding box center [623, 241] width 817 height 23
type input "test"
click at [1003, 533] on span "Next" at bounding box center [1006, 537] width 20 height 9
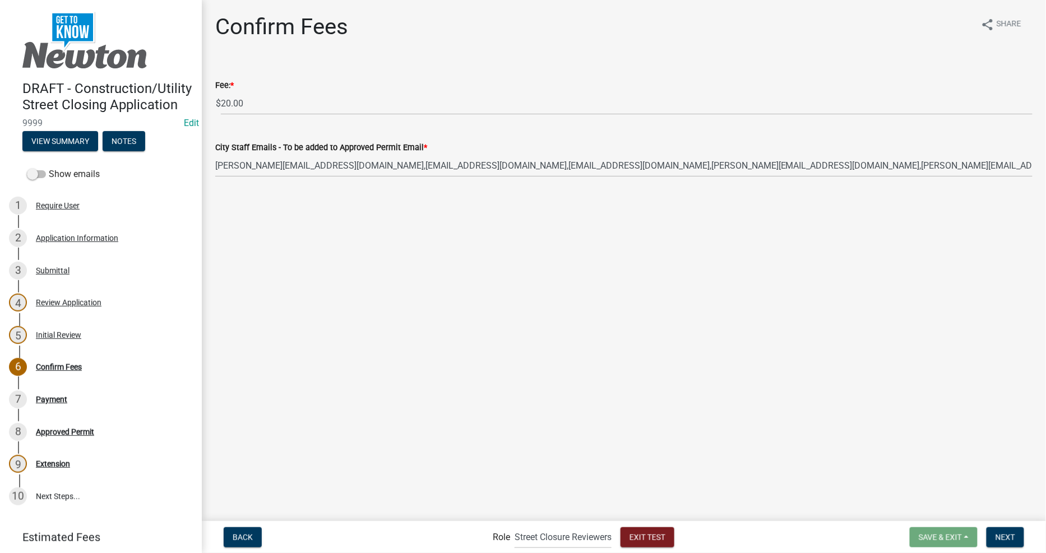
click at [1016, 548] on div "Back Role Applicant Admin Street Closure Reviewers Exit Test Save & Exit Save S…" at bounding box center [624, 537] width 826 height 23
click at [1012, 539] on span "Next" at bounding box center [1006, 537] width 20 height 9
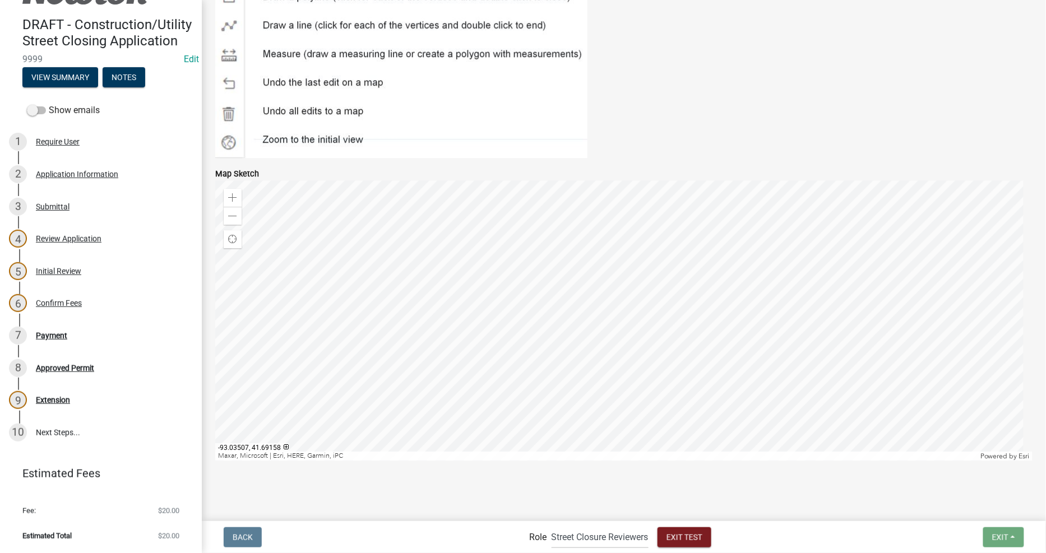
scroll to position [79, 0]
click at [567, 544] on select "Applicant Admin Street Closure Reviewers" at bounding box center [600, 537] width 97 height 23
click at [552, 526] on select "Applicant Admin Street Closure Reviewers" at bounding box center [600, 537] width 97 height 23
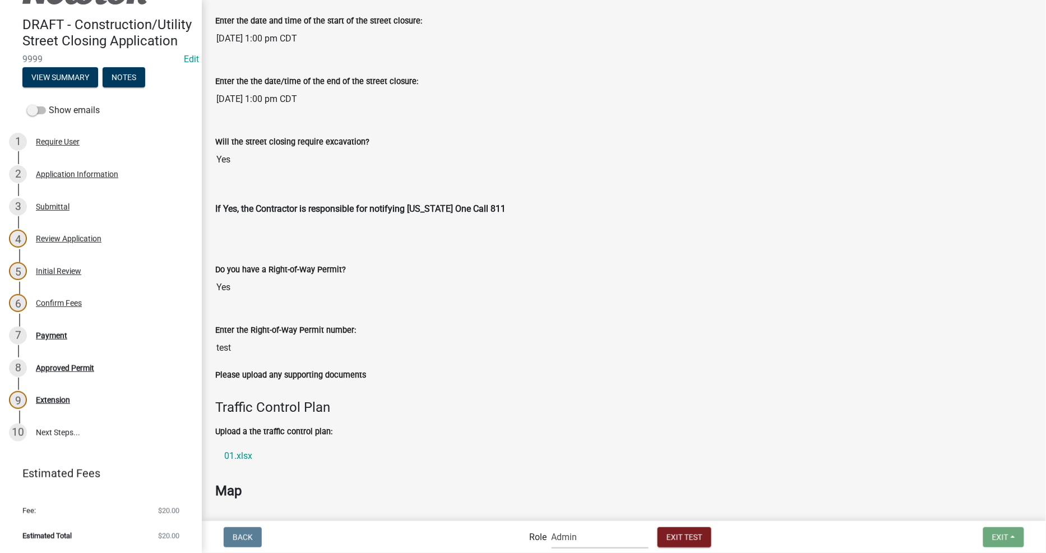
scroll to position [2754, 0]
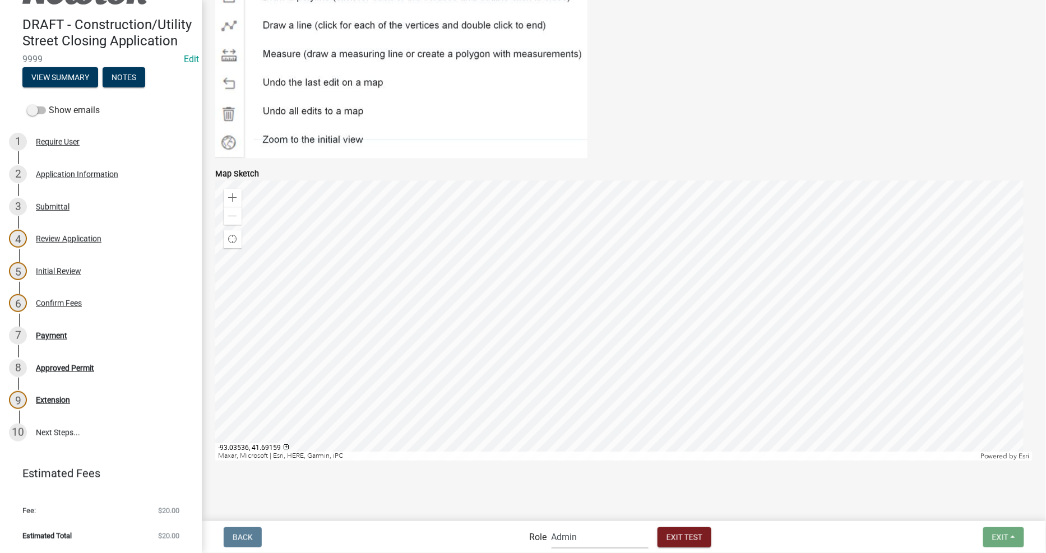
click at [570, 544] on select "Applicant Admin Street Closure Reviewers" at bounding box center [600, 537] width 97 height 23
select select "46f061d0-ca05-4526-87ad-bae6256f3e47"
click at [552, 526] on select "Applicant Admin Street Closure Reviewers" at bounding box center [600, 537] width 97 height 23
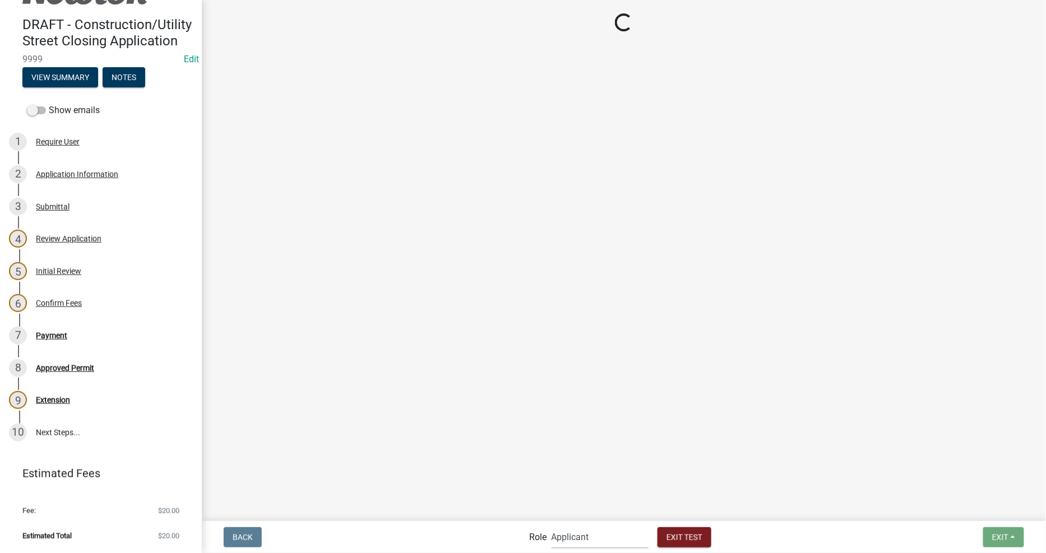
scroll to position [0, 0]
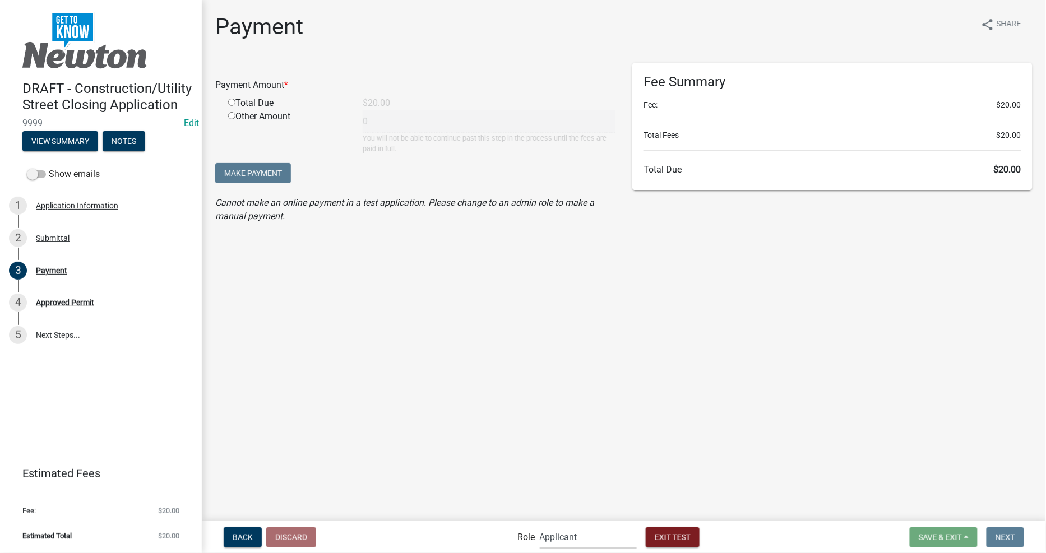
click at [255, 101] on div "Total Due" at bounding box center [287, 102] width 135 height 13
click at [232, 102] on input "radio" at bounding box center [231, 102] width 7 height 7
radio input "true"
type input "20"
click at [604, 360] on main "Payment share Share Payment Amount * Total Due $20.00 Other Amount 20 You will …" at bounding box center [624, 260] width 844 height 520
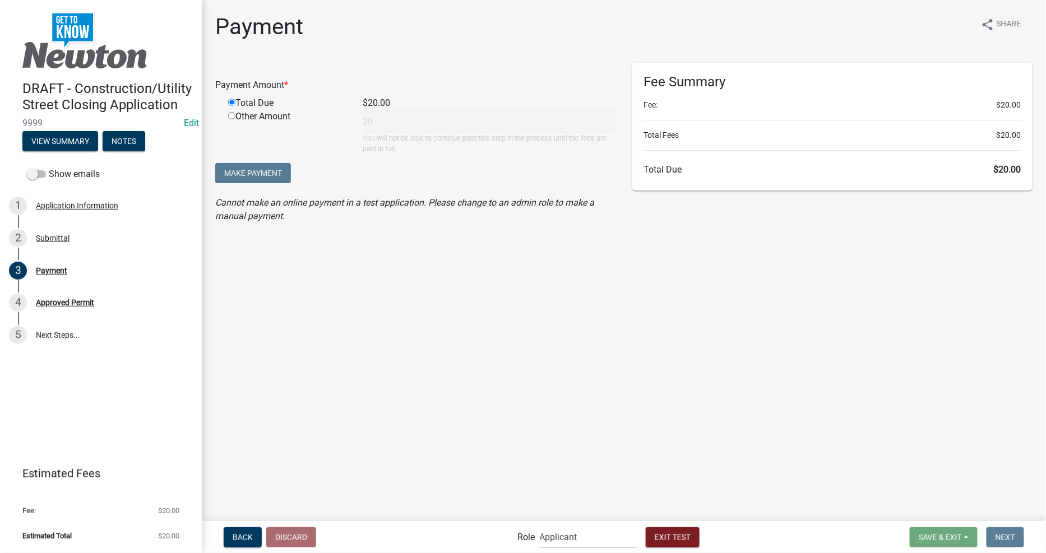
click at [712, 336] on main "Payment share Share Payment Amount * Total Due $20.00 Other Amount 20 You will …" at bounding box center [624, 260] width 844 height 520
click at [602, 535] on select "Applicant Admin Street Closure Reviewers" at bounding box center [588, 537] width 97 height 23
click at [540, 526] on select "Applicant Admin Street Closure Reviewers" at bounding box center [588, 537] width 97 height 23
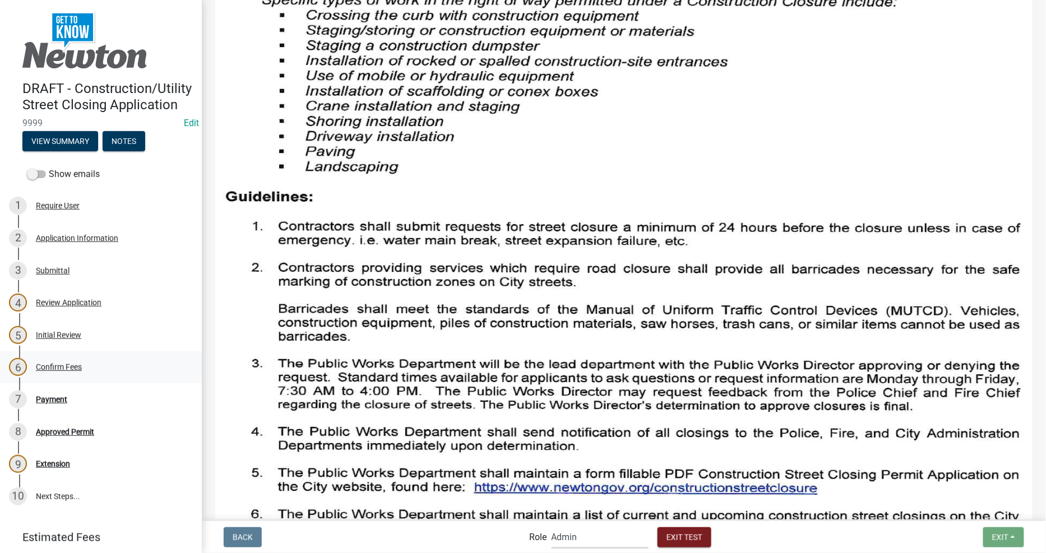
scroll to position [436, 0]
click at [58, 512] on link "10 Next Steps..." at bounding box center [101, 496] width 202 height 33
click at [64, 468] on div "Extension" at bounding box center [53, 464] width 34 height 8
click at [66, 510] on link "10 Next Steps..." at bounding box center [101, 496] width 202 height 33
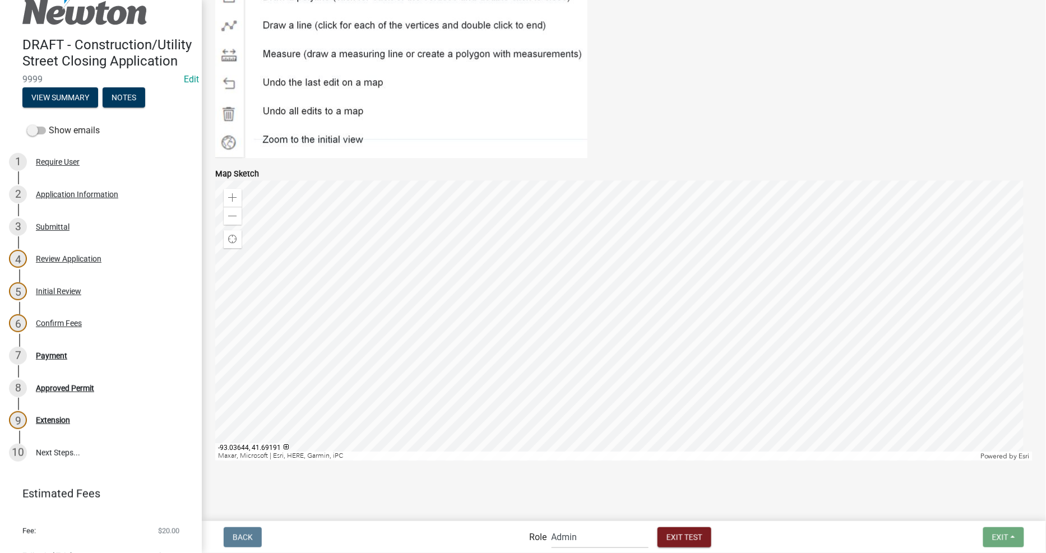
scroll to position [79, 0]
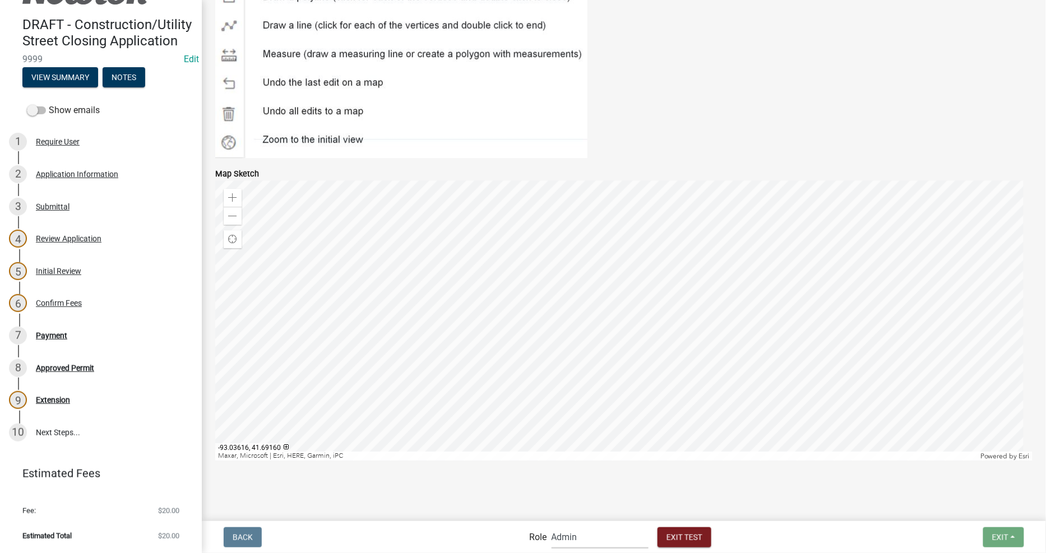
click at [609, 538] on select "Applicant Admin Street Closure Reviewers" at bounding box center [600, 537] width 97 height 23
click at [607, 536] on select "Applicant Admin Street Closure Reviewers" at bounding box center [600, 537] width 97 height 23
click at [572, 477] on div at bounding box center [623, 476] width 639 height 13
click at [572, 540] on select "Applicant Admin Street Closure Reviewers" at bounding box center [600, 537] width 97 height 23
click at [552, 526] on select "Applicant Admin Street Closure Reviewers" at bounding box center [600, 537] width 97 height 23
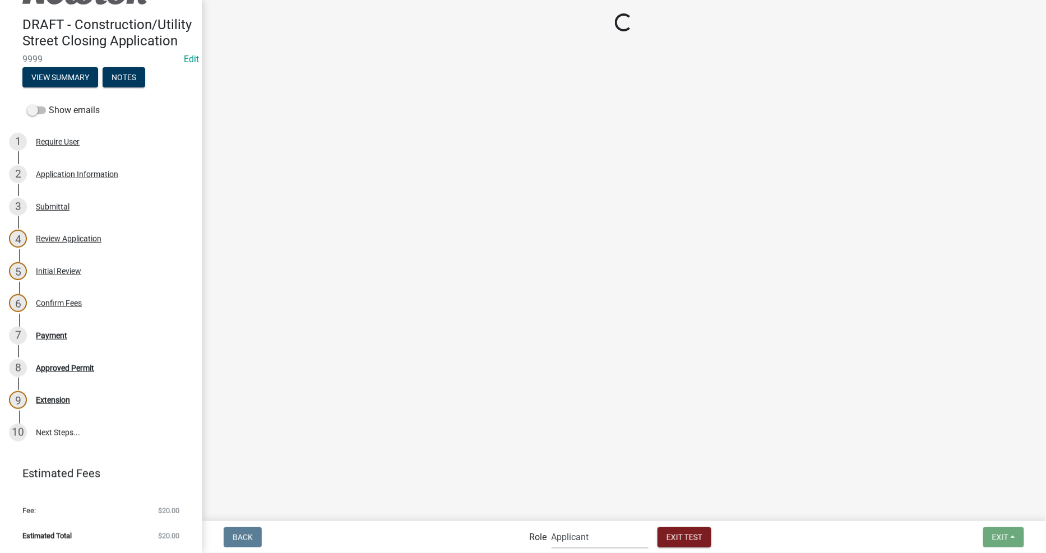
scroll to position [0, 0]
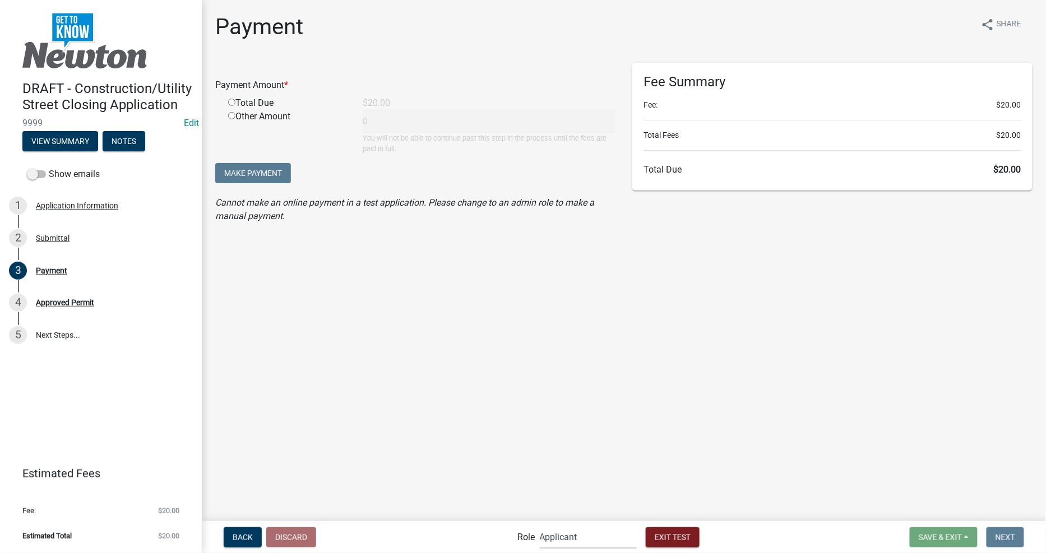
click at [567, 542] on select "Applicant Admin Street Closure Reviewers" at bounding box center [588, 537] width 97 height 23
select select "5355c76e-d333-4ae7-ad4c-4a073e072dbd"
click at [540, 526] on select "Applicant Admin Street Closure Reviewers" at bounding box center [588, 537] width 97 height 23
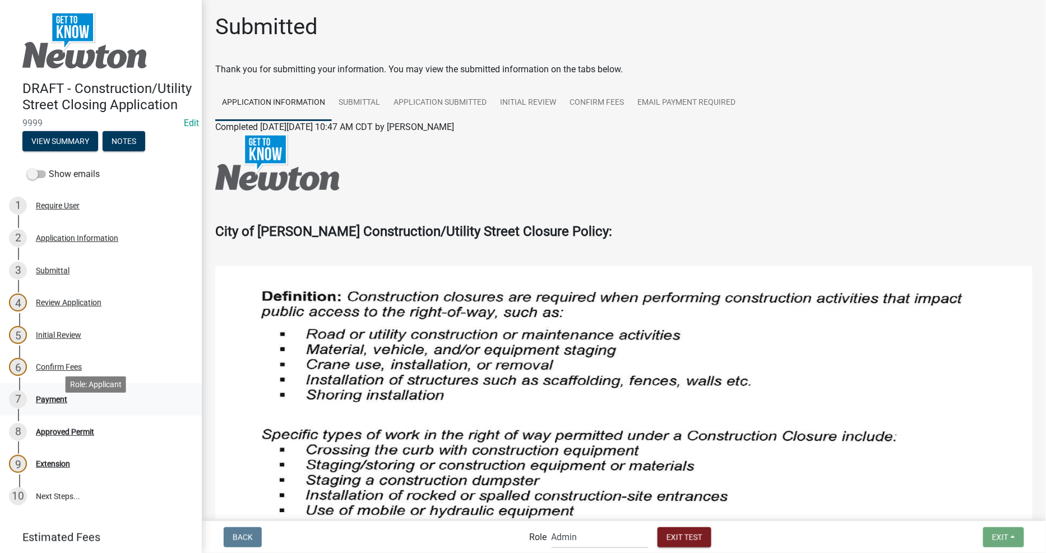
click at [52, 408] on div "7 Payment" at bounding box center [96, 400] width 175 height 18
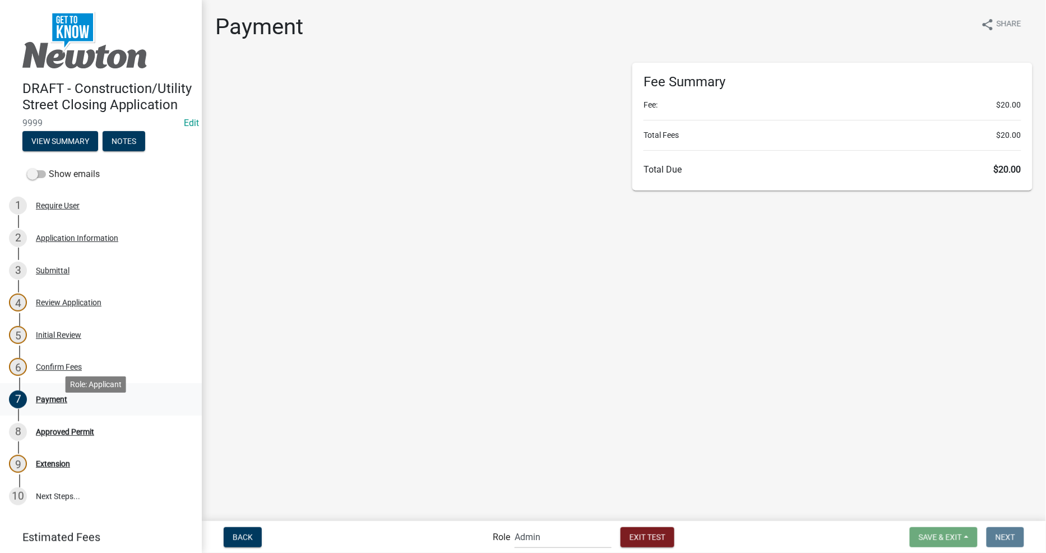
select select "2: 1"
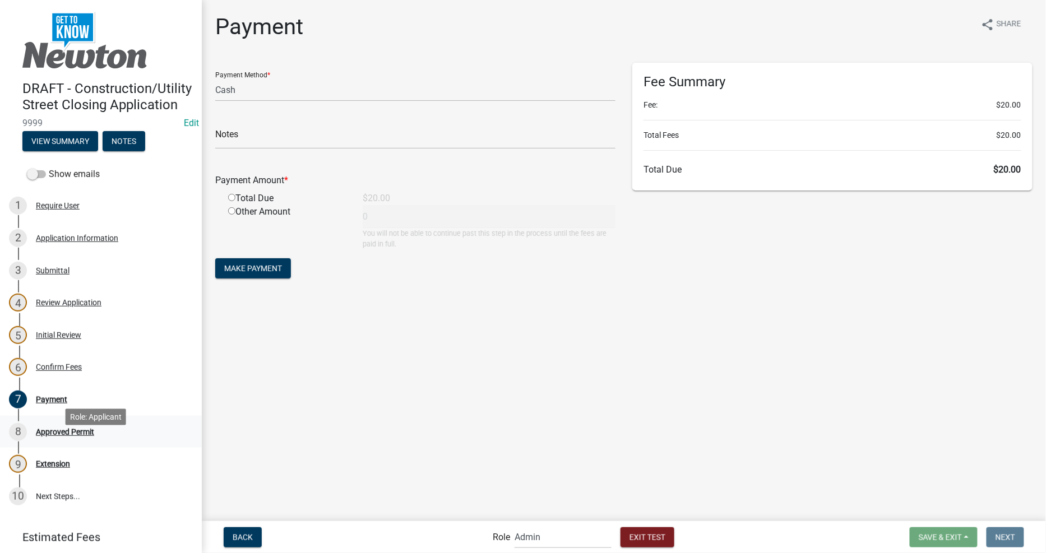
click at [58, 436] on div "Approved Permit" at bounding box center [65, 432] width 58 height 8
click at [66, 436] on div "Approved Permit" at bounding box center [65, 432] width 58 height 8
click at [65, 436] on div "Approved Permit" at bounding box center [65, 432] width 58 height 8
click at [441, 408] on main "Payment share Share Payment Method * Credit Card POS Check Cash Notes Payment A…" at bounding box center [624, 260] width 844 height 520
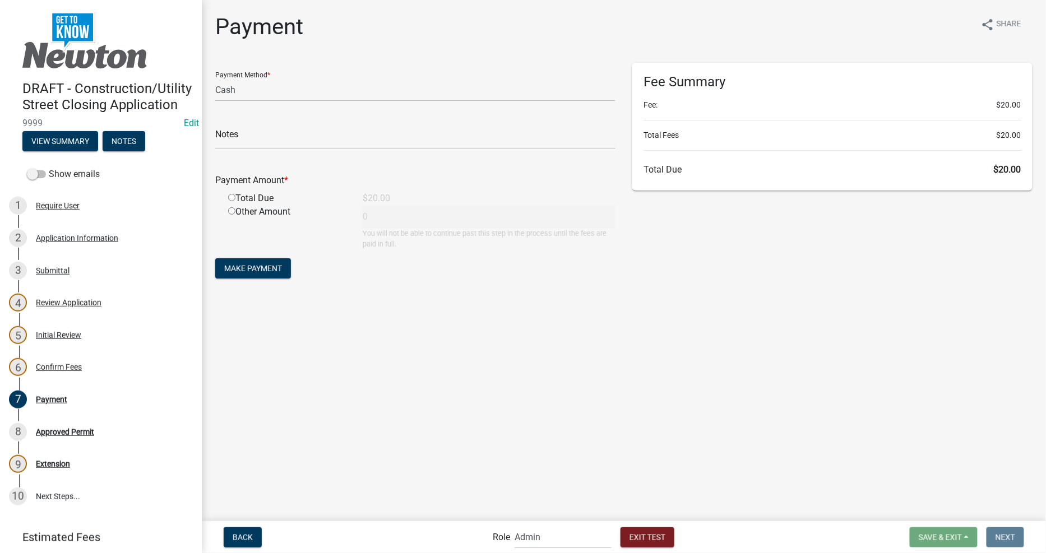
click at [238, 200] on div "Total Due" at bounding box center [287, 198] width 135 height 13
click at [232, 199] on input "radio" at bounding box center [231, 197] width 7 height 7
radio input "true"
type input "20"
click at [232, 207] on input "radio" at bounding box center [231, 210] width 7 height 7
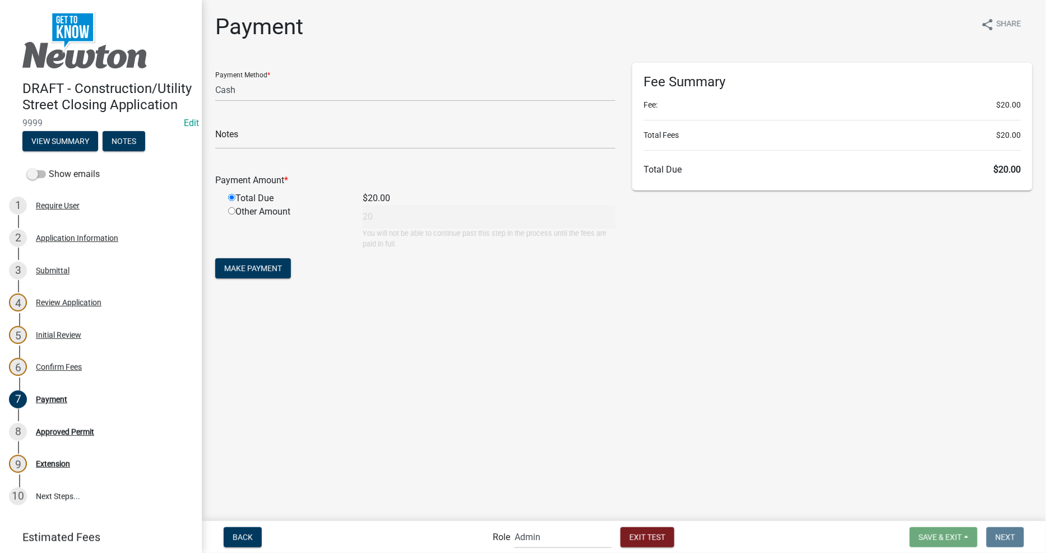
radio input "true"
radio input "false"
drag, startPoint x: 382, startPoint y: 214, endPoint x: 258, endPoint y: 215, distance: 123.3
click at [258, 215] on div "Other Amount 20 You will not be able to continue past this step in the process …" at bounding box center [422, 227] width 404 height 44
type input "00"
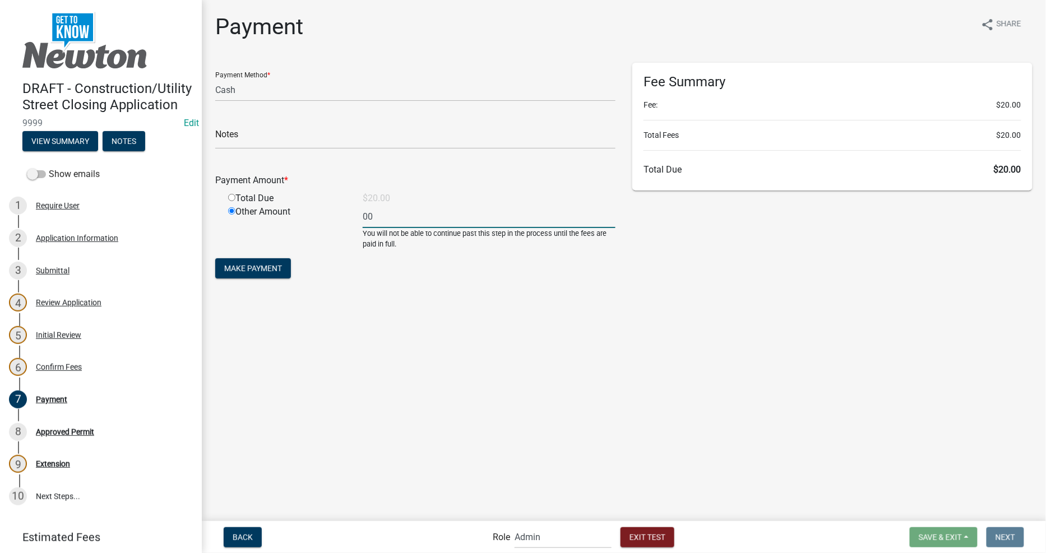
click at [299, 349] on main "Payment share Share Payment Method * Credit Card POS Check Cash Notes Payment A…" at bounding box center [624, 260] width 844 height 520
drag, startPoint x: 280, startPoint y: 218, endPoint x: 268, endPoint y: 218, distance: 12.3
click at [270, 218] on div "Other Amount 00 You will not be able to continue past this step in the process …" at bounding box center [422, 234] width 404 height 58
click at [253, 200] on div "Total Due" at bounding box center [287, 198] width 135 height 13
click at [256, 192] on div "Total Due" at bounding box center [287, 198] width 135 height 13
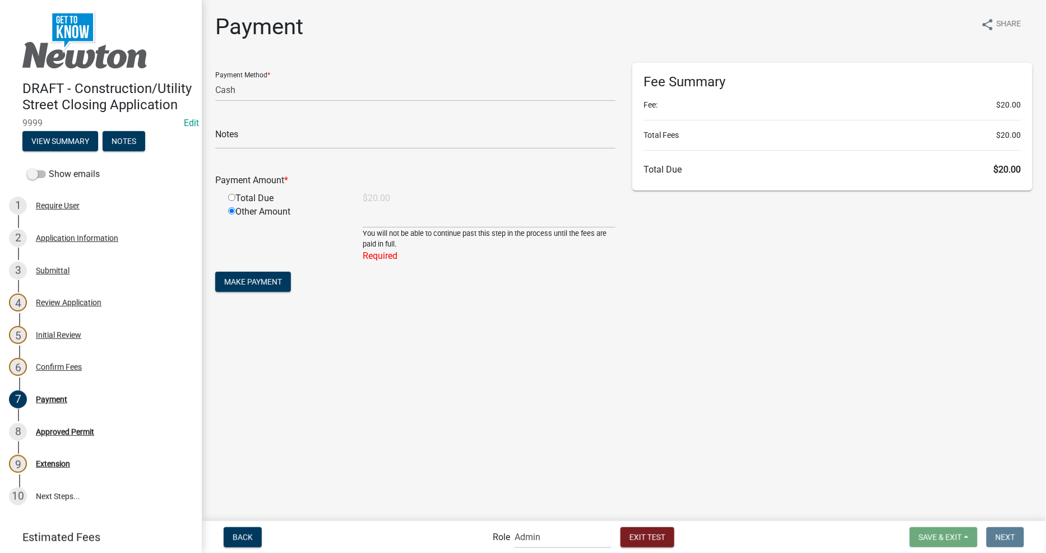
click at [230, 199] on input "radio" at bounding box center [231, 197] width 7 height 7
radio input "true"
radio input "false"
type input "20"
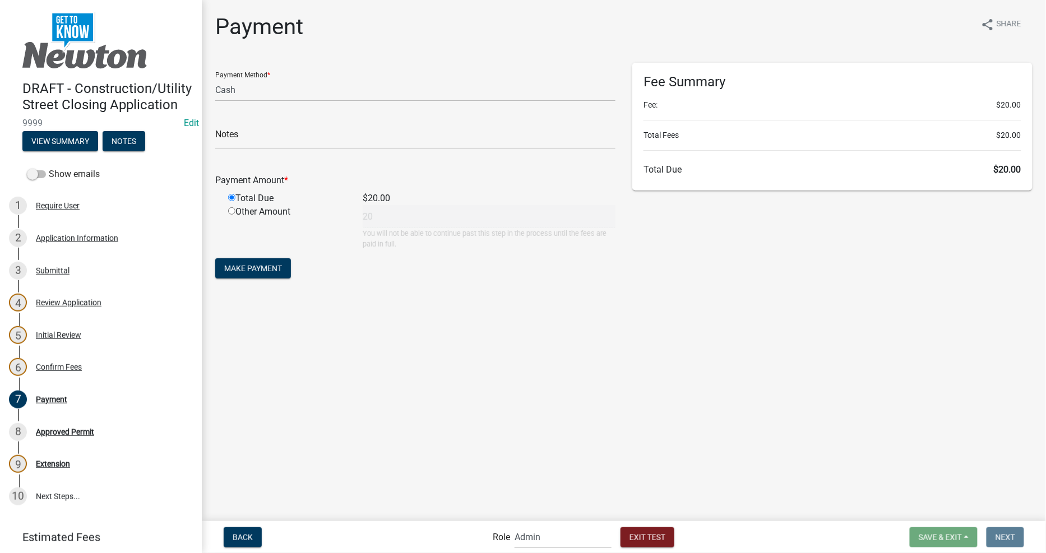
click at [492, 404] on main "Payment share Share Payment Method * Credit Card POS Check Cash Notes Payment A…" at bounding box center [624, 260] width 844 height 520
click at [232, 270] on span "Make Payment" at bounding box center [253, 268] width 58 height 9
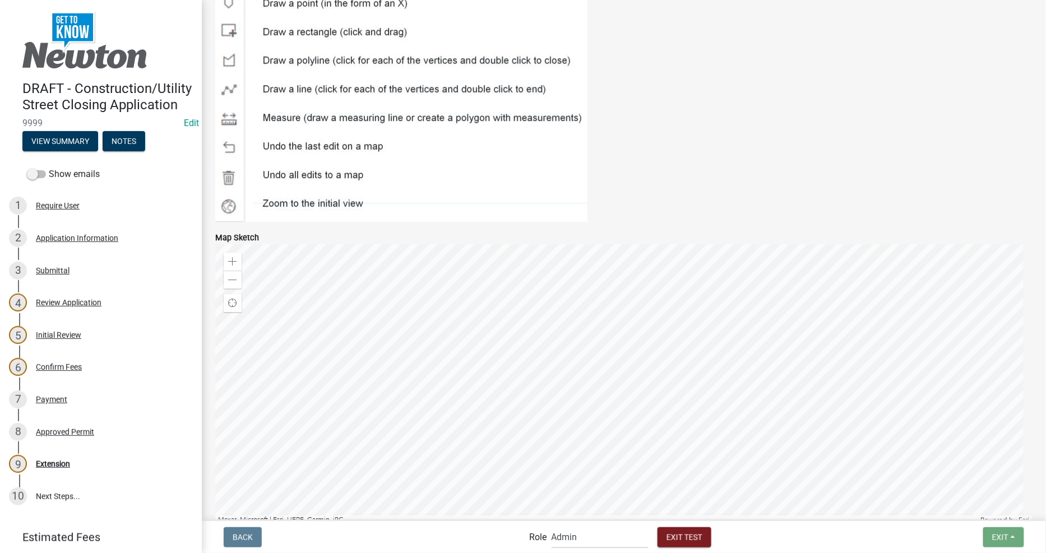
scroll to position [2790, 0]
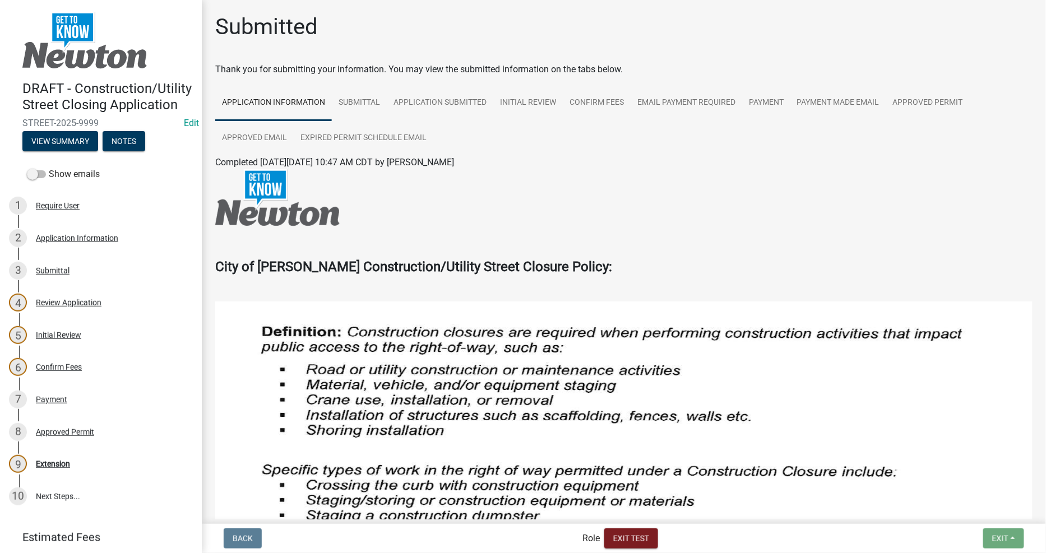
select select "5355c76e-d333-4ae7-ad4c-4a073e072dbd"
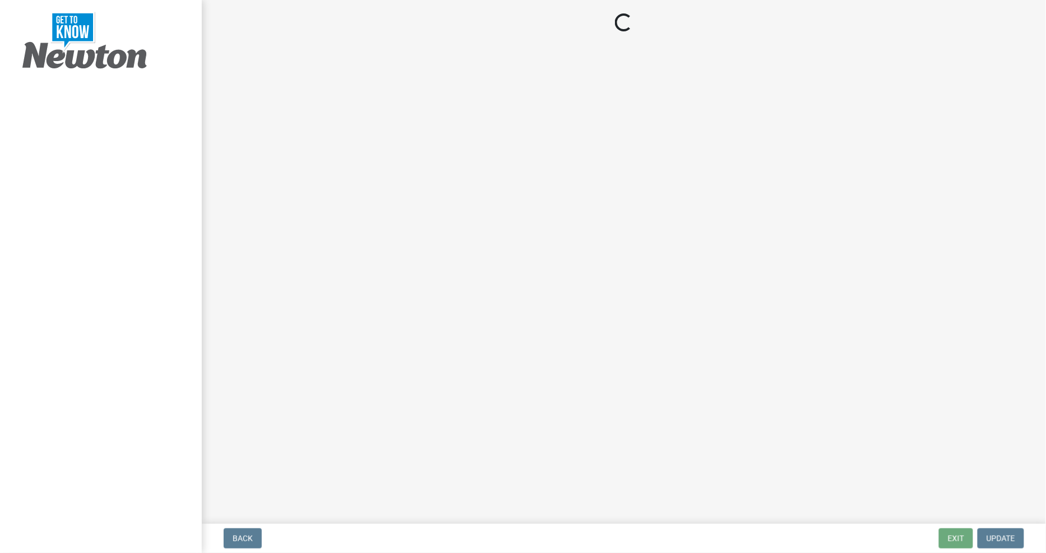
select select "5355c76e-d333-4ae7-ad4c-4a073e072dbd"
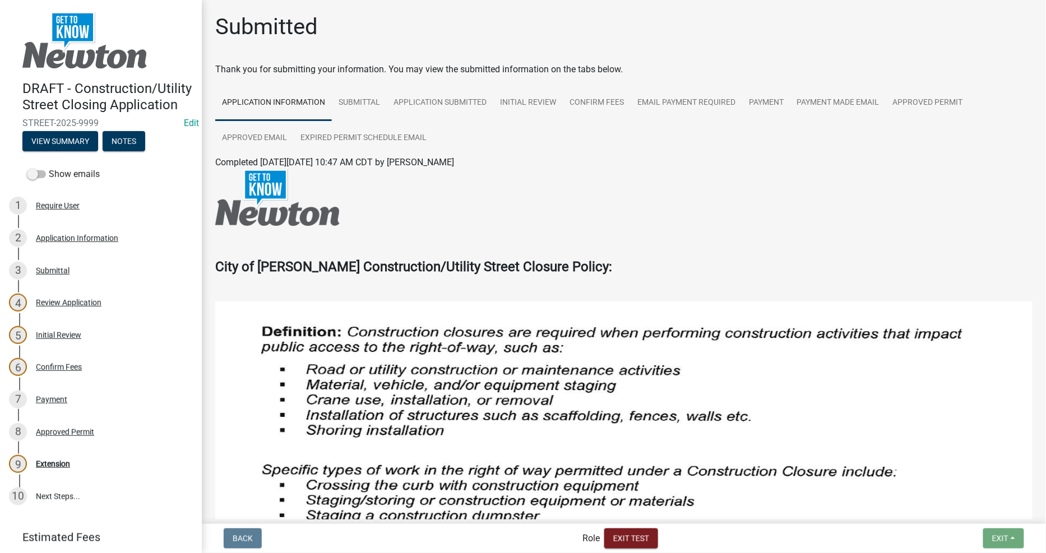
select select "5355c76e-d333-4ae7-ad4c-4a073e072dbd"
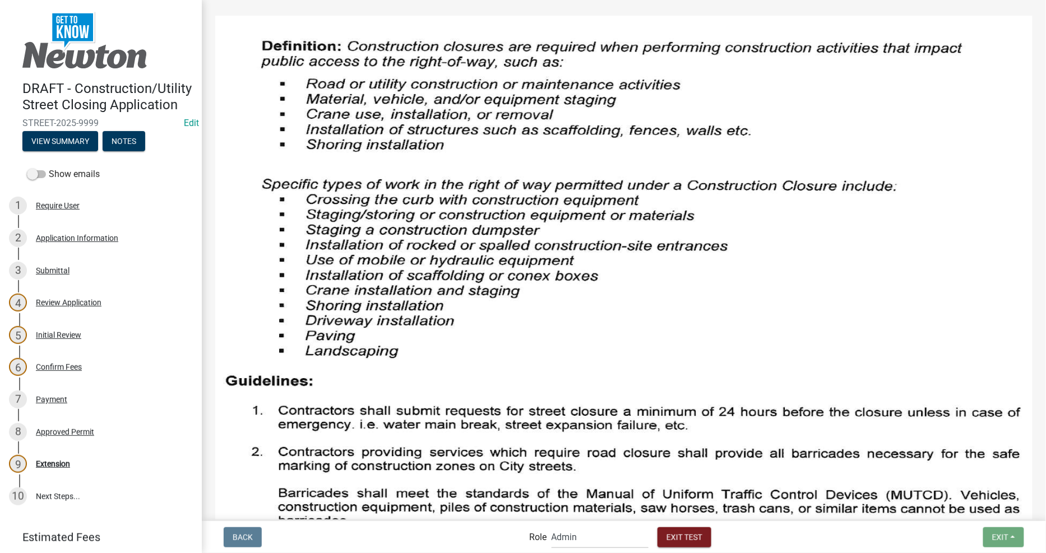
scroll to position [623, 0]
